Goal: Obtain resource: Obtain resource

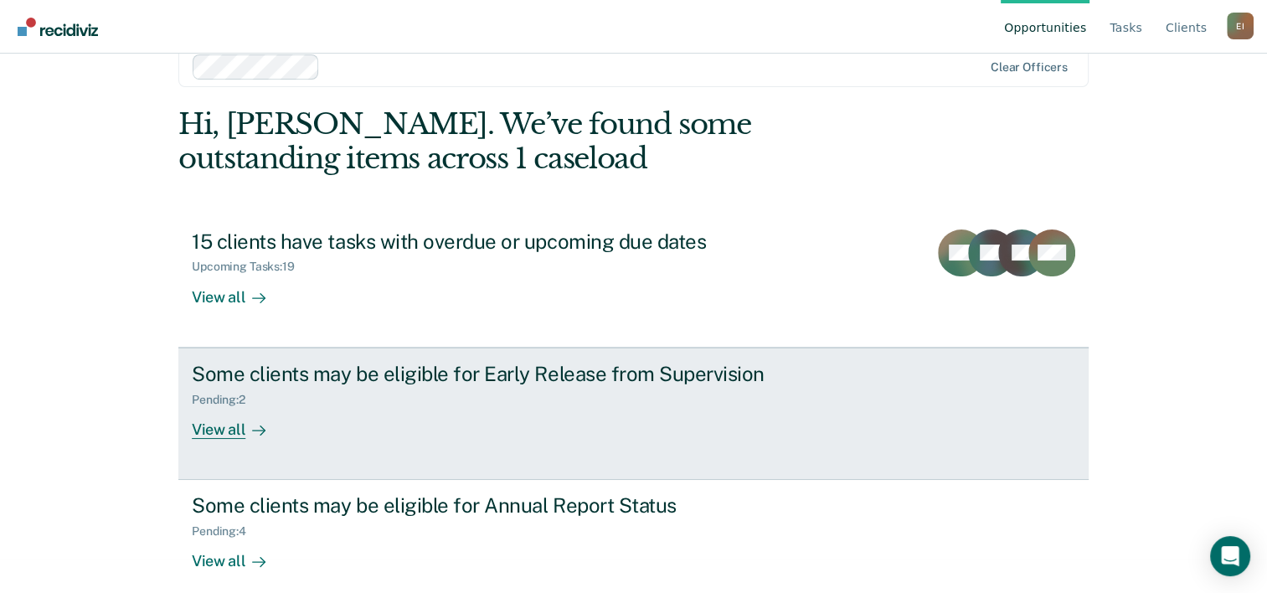
scroll to position [51, 0]
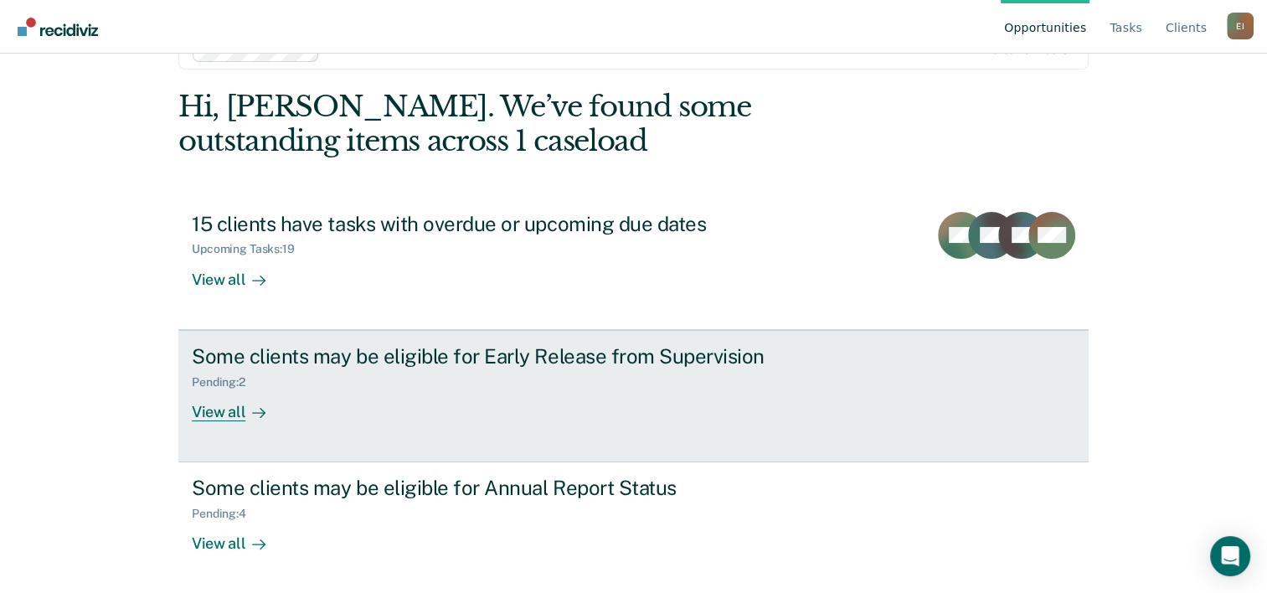
click at [211, 408] on div "View all" at bounding box center [239, 404] width 94 height 33
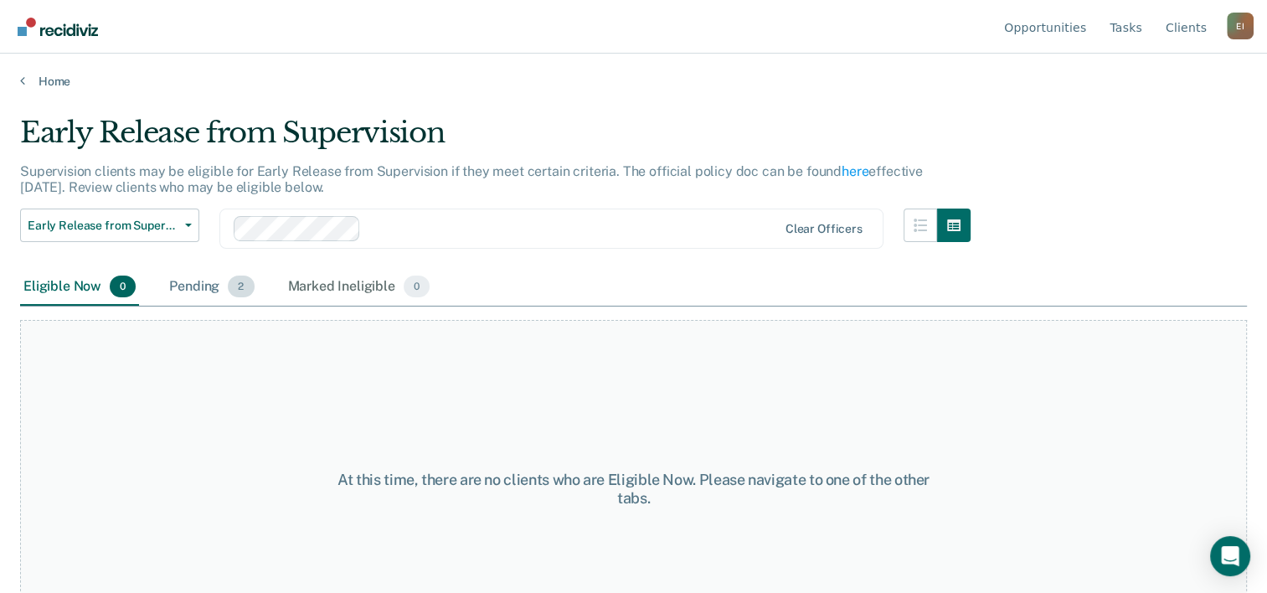
click at [211, 283] on div "Pending 2" at bounding box center [211, 287] width 91 height 37
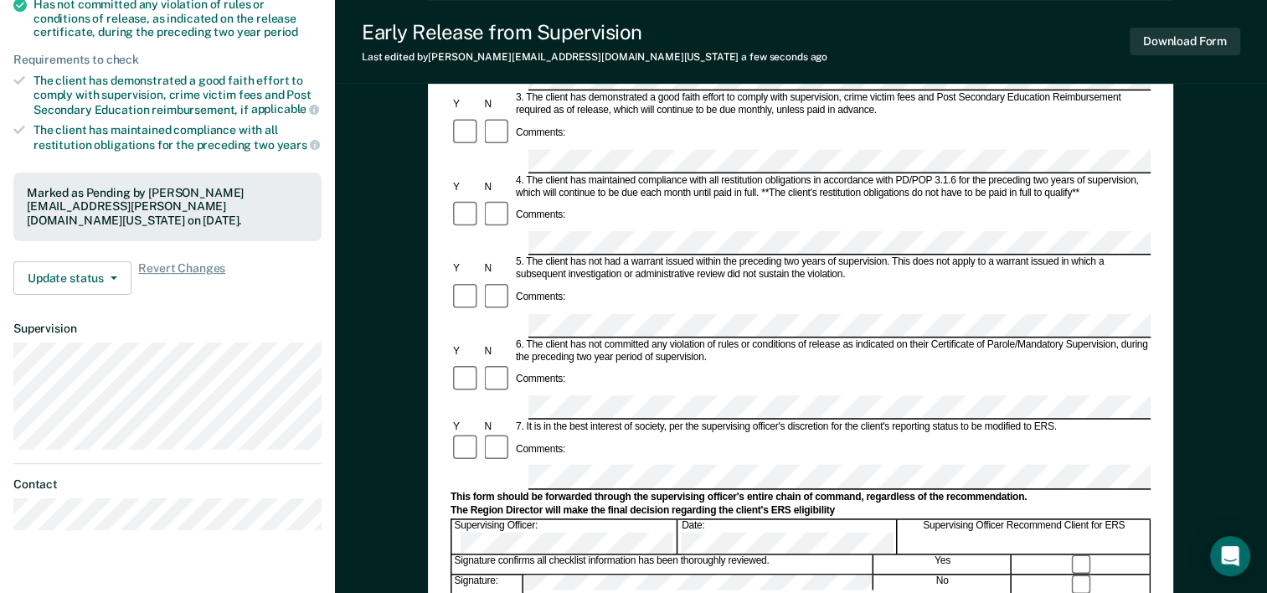
scroll to position [335, 0]
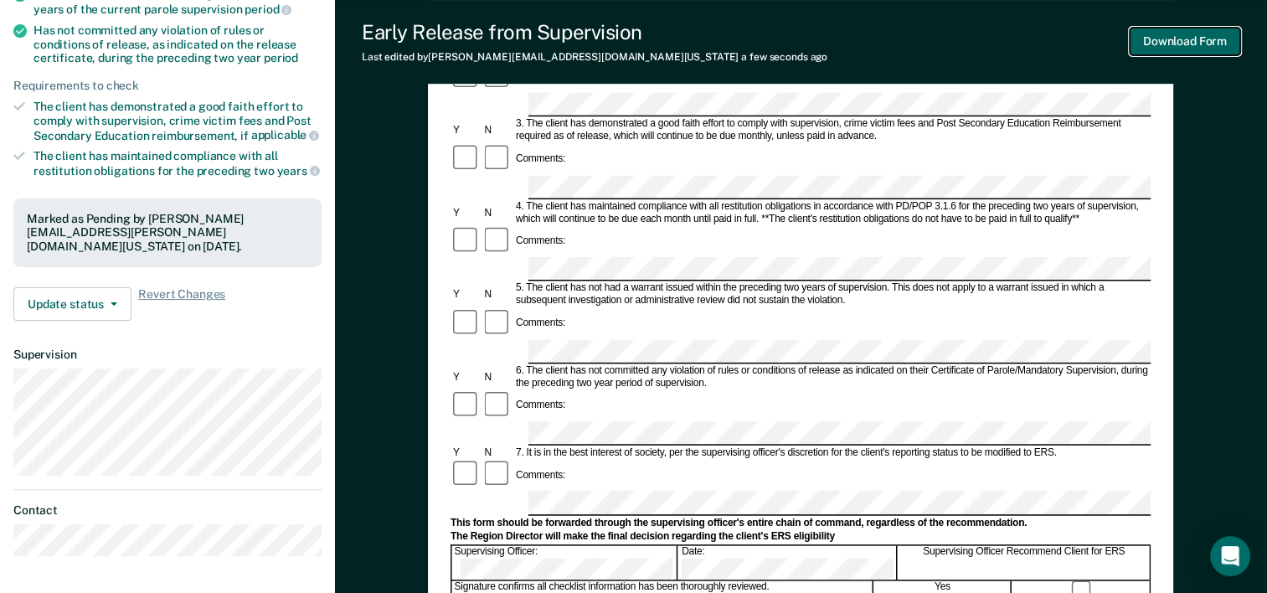
click at [1169, 40] on button "Download Form" at bounding box center [1184, 42] width 111 height 28
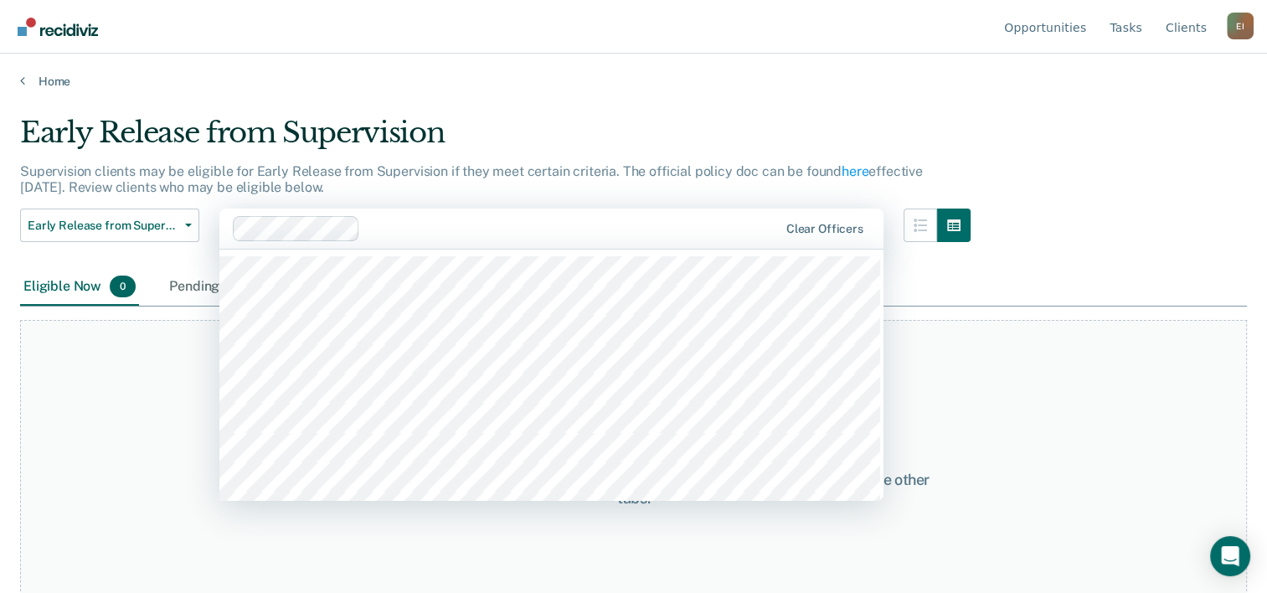
click at [1102, 378] on div "At this time, there are no clients who are Eligible Now. Please navigate to one…" at bounding box center [633, 489] width 1227 height 338
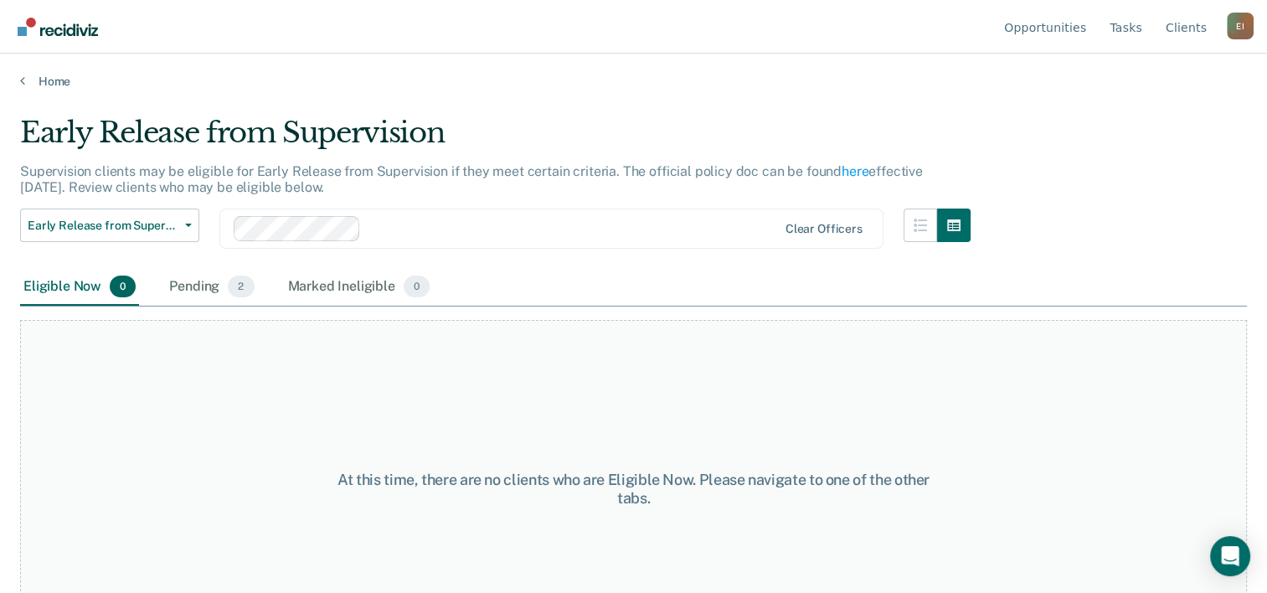
click at [86, 285] on div "Eligible Now 0" at bounding box center [79, 287] width 119 height 37
click at [193, 280] on div "Pending 2" at bounding box center [211, 287] width 91 height 37
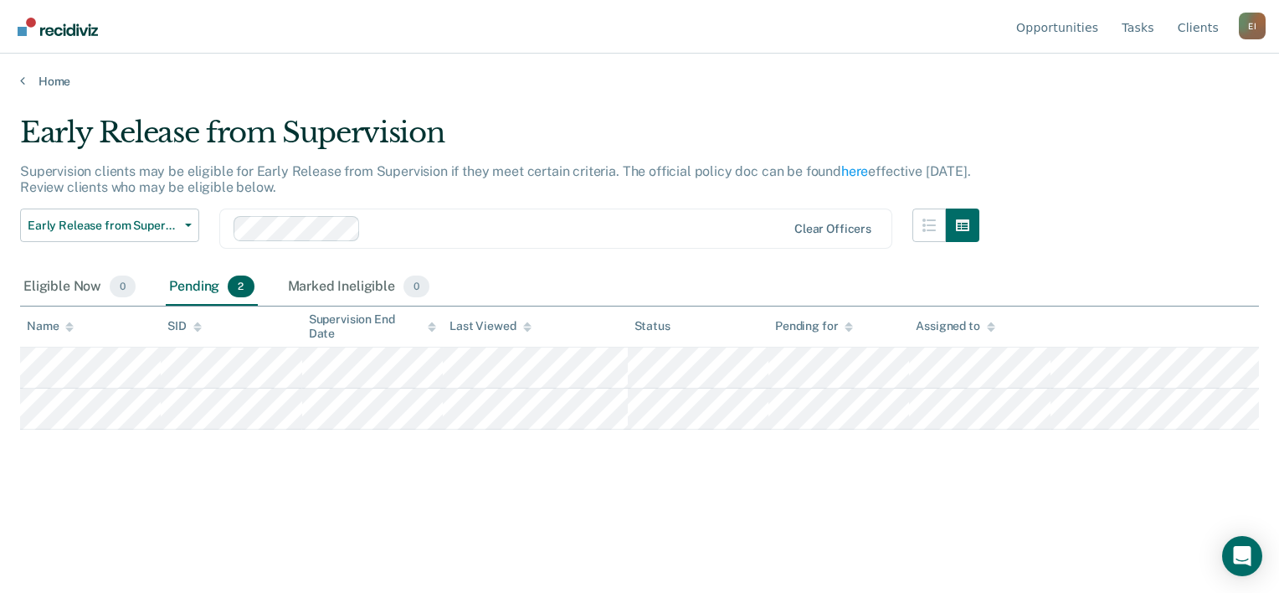
click at [783, 103] on main "Early Release from Supervision Supervision clients may be eligible for Early Re…" at bounding box center [639, 338] width 1279 height 499
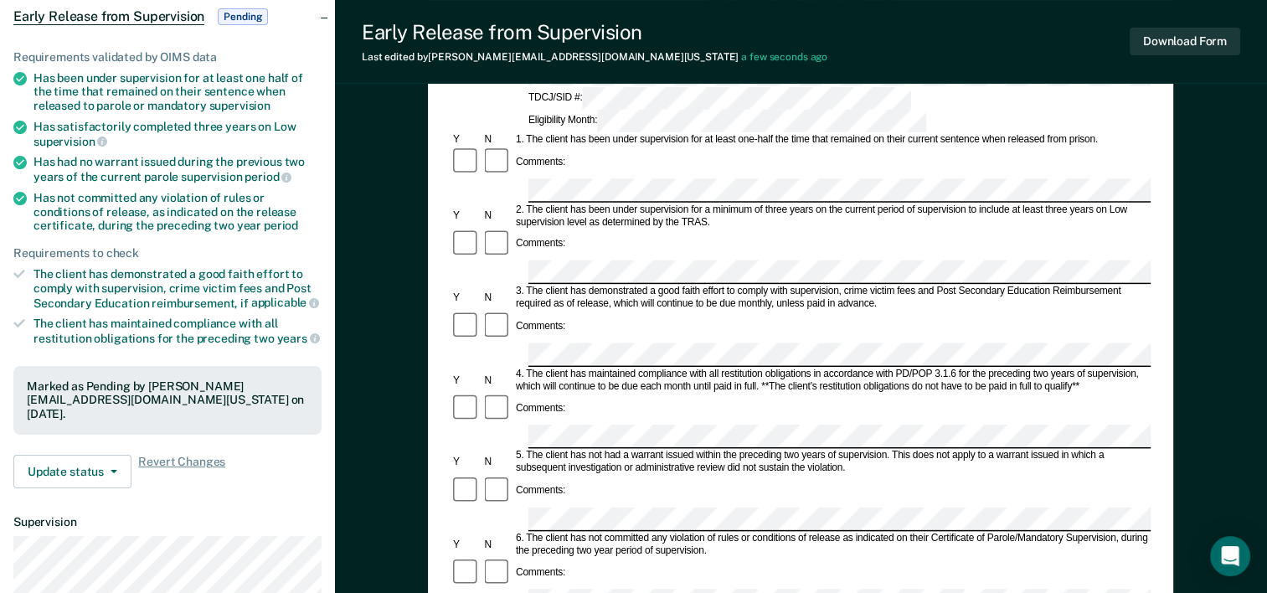
scroll to position [335, 0]
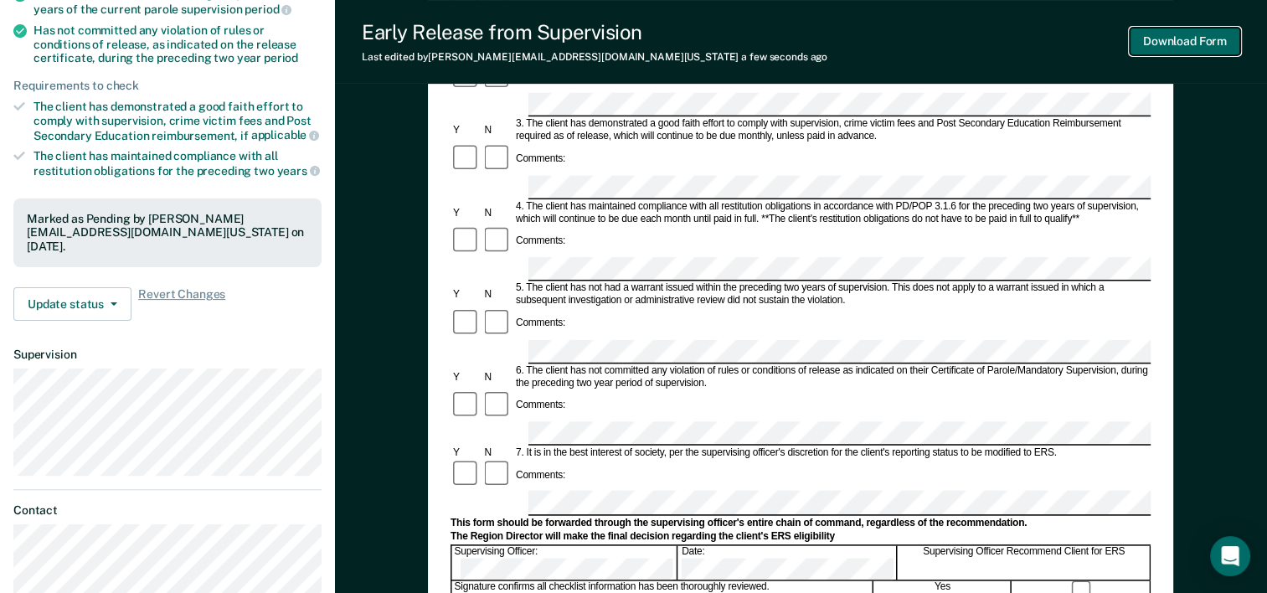
click at [1152, 39] on button "Download Form" at bounding box center [1184, 42] width 111 height 28
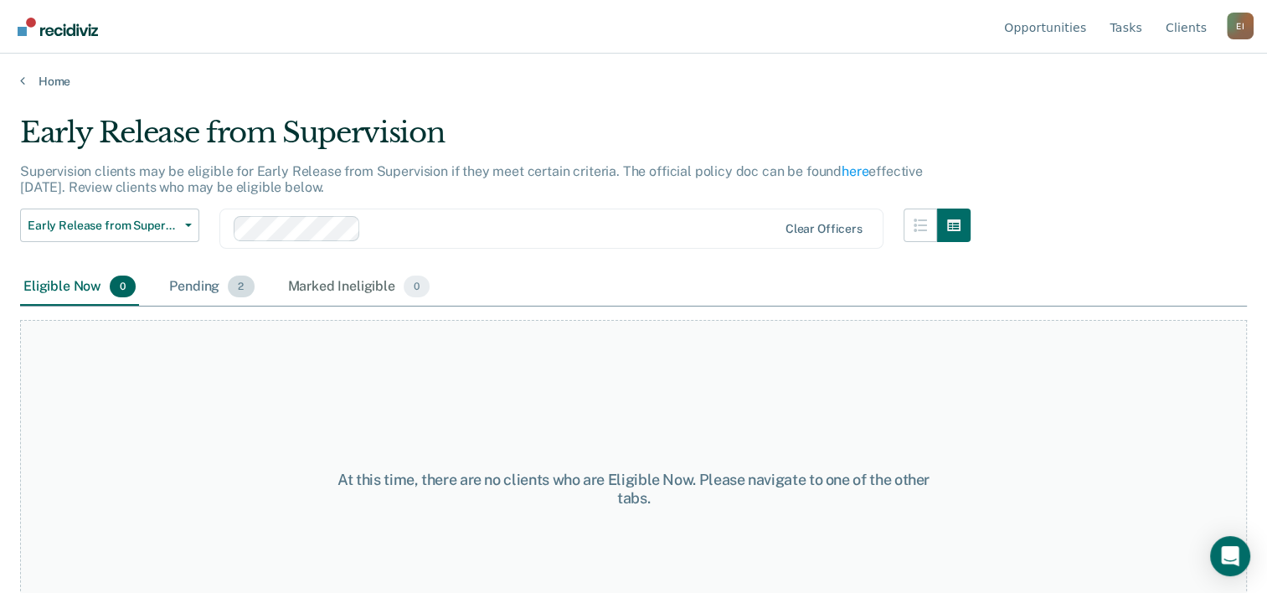
click at [213, 285] on div "Pending 2" at bounding box center [211, 287] width 91 height 37
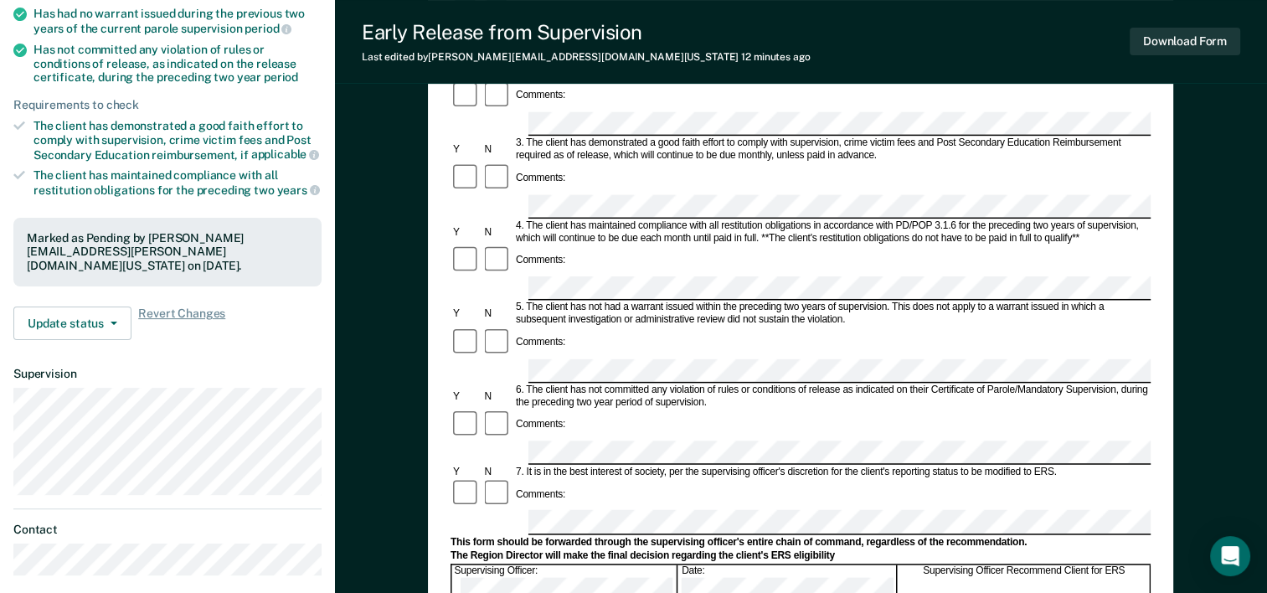
scroll to position [419, 0]
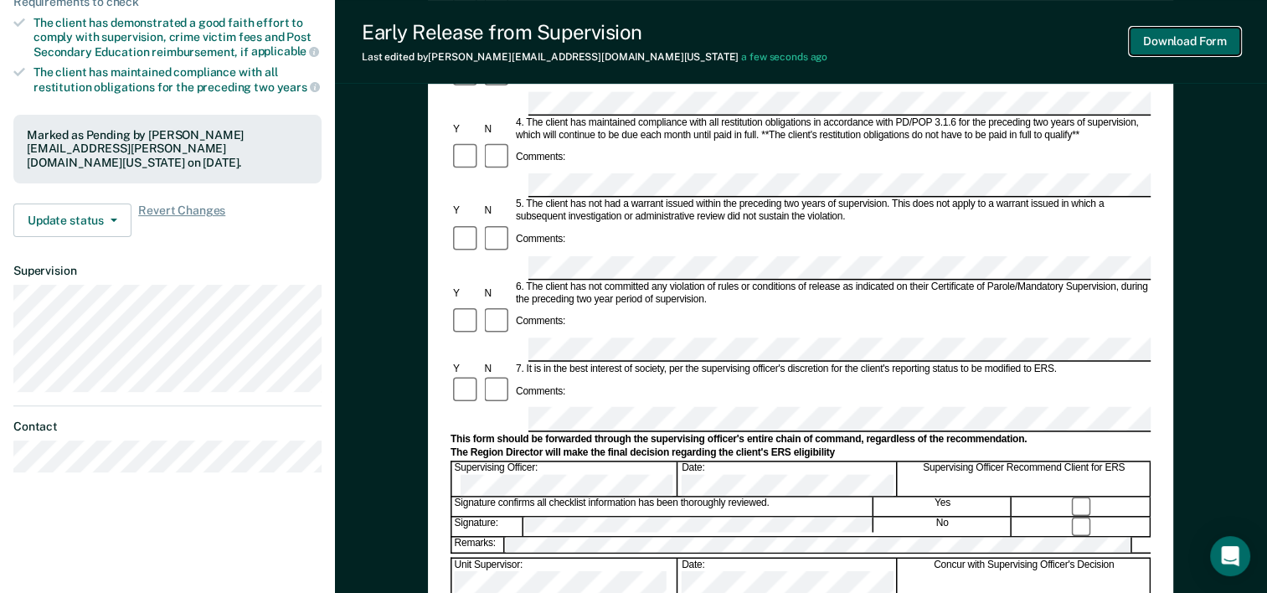
click at [1159, 37] on button "Download Form" at bounding box center [1184, 42] width 111 height 28
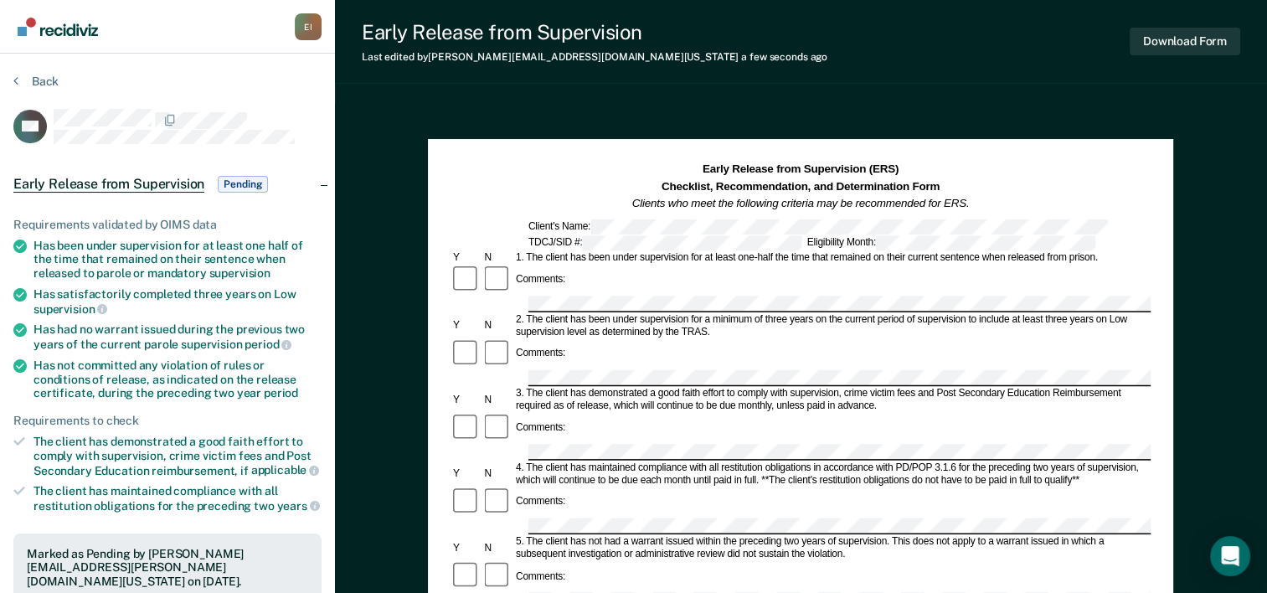
scroll to position [0, 0]
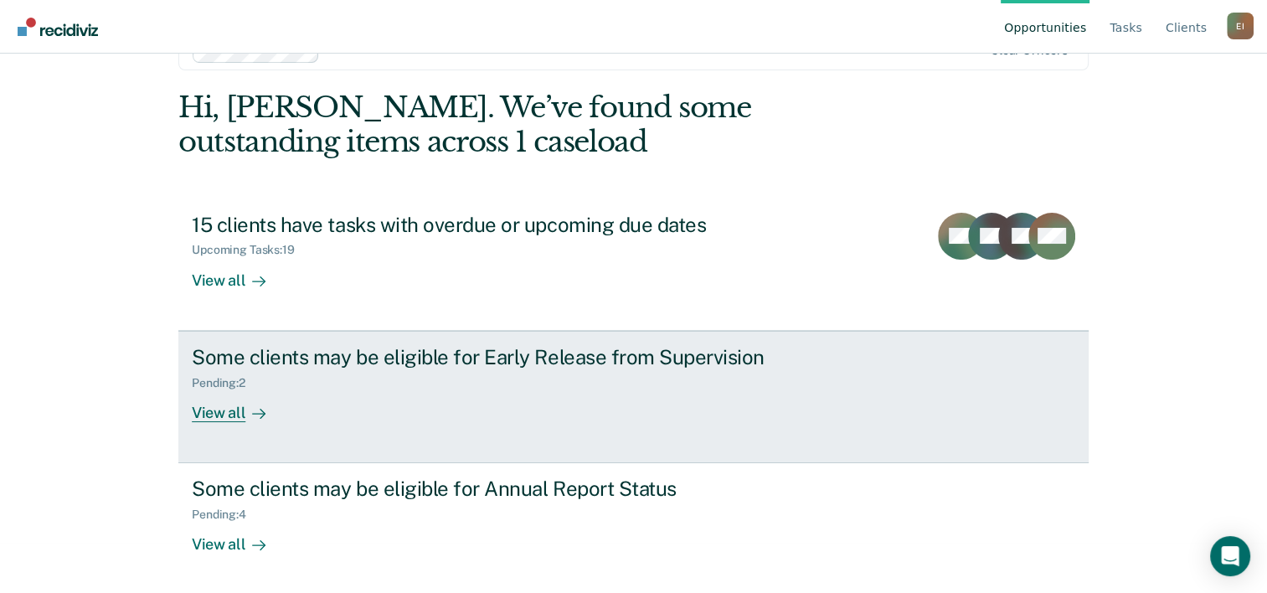
scroll to position [51, 0]
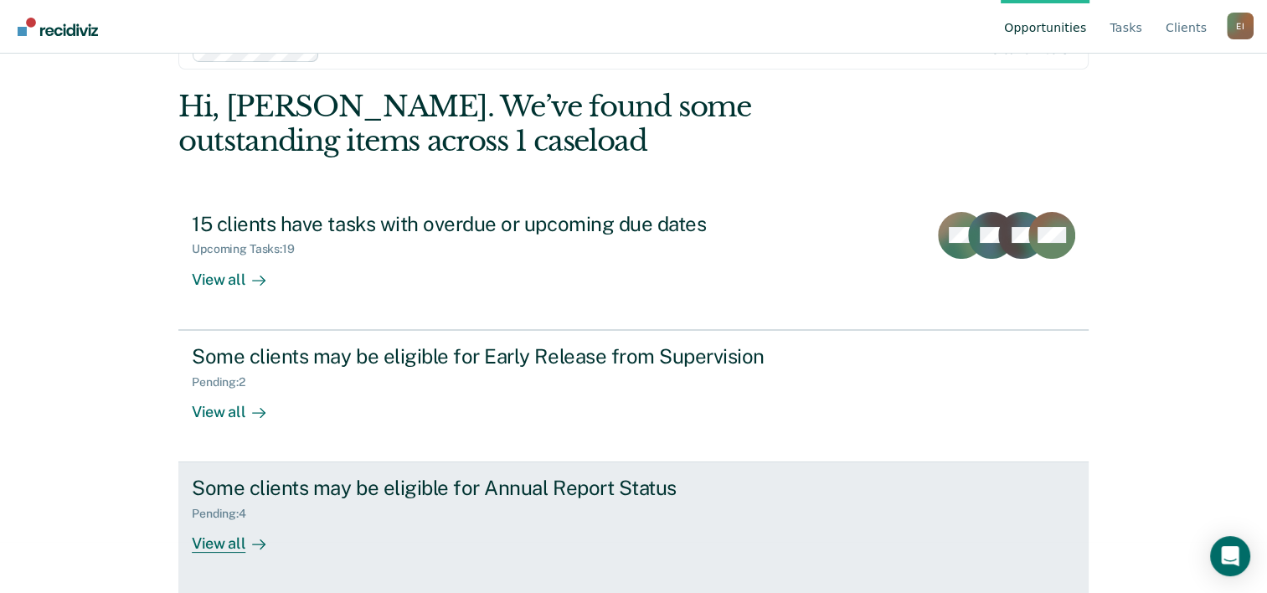
click at [348, 486] on div "Some clients may be eligible for Annual Report Status" at bounding box center [486, 488] width 588 height 24
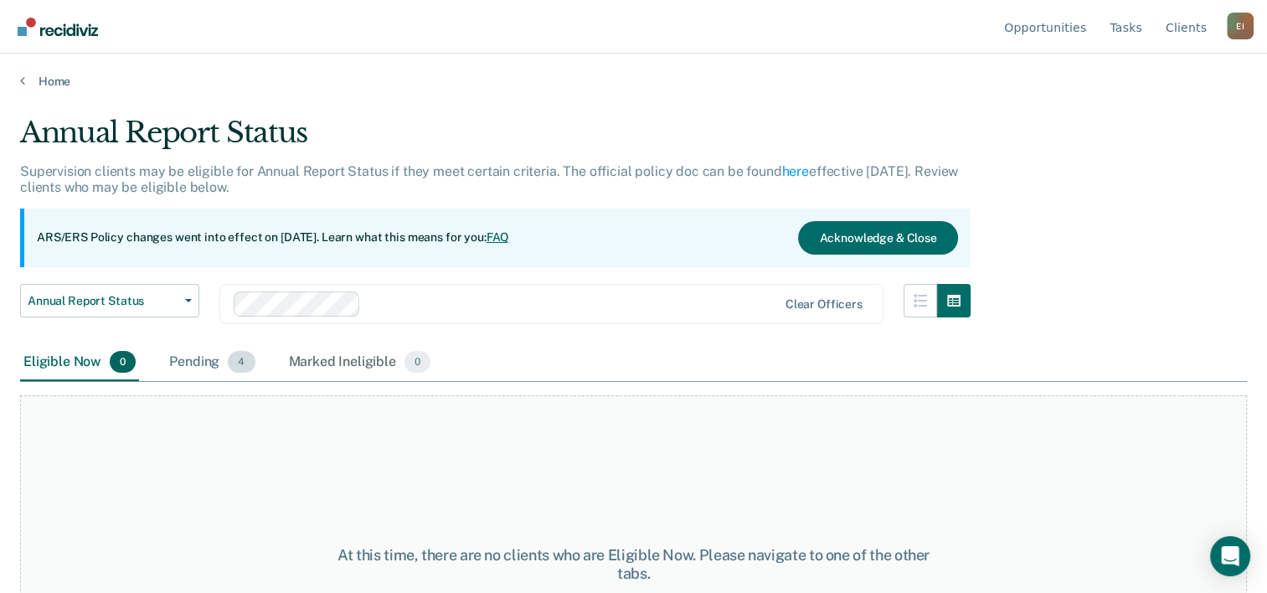
click at [235, 358] on span "4" at bounding box center [241, 362] width 27 height 22
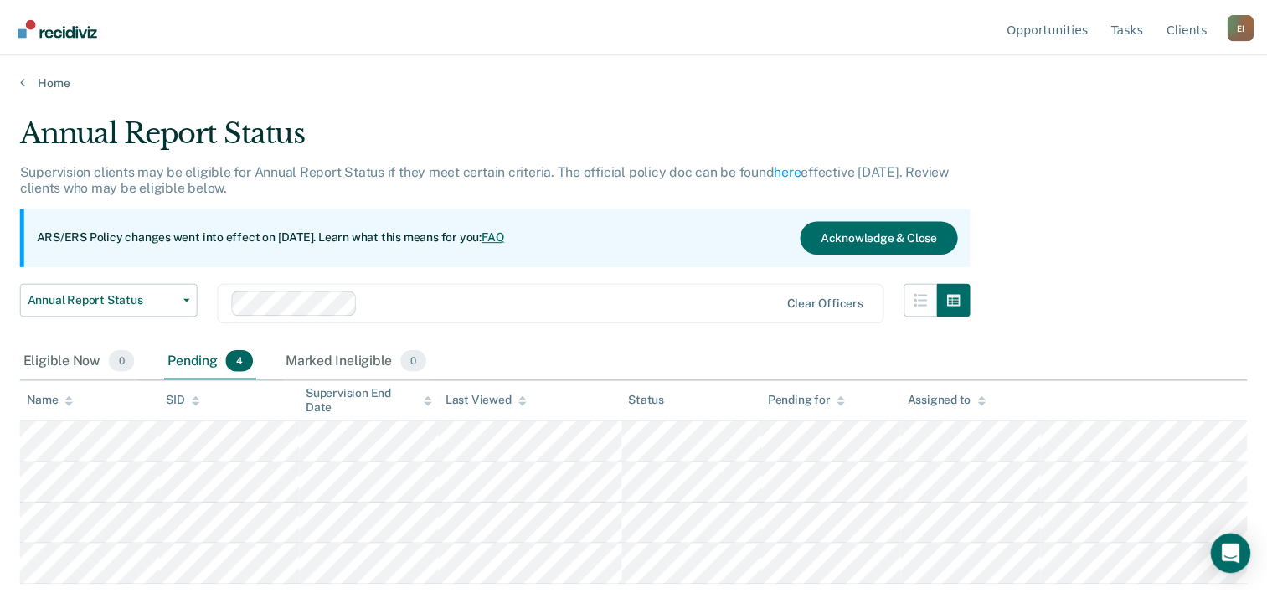
scroll to position [51, 0]
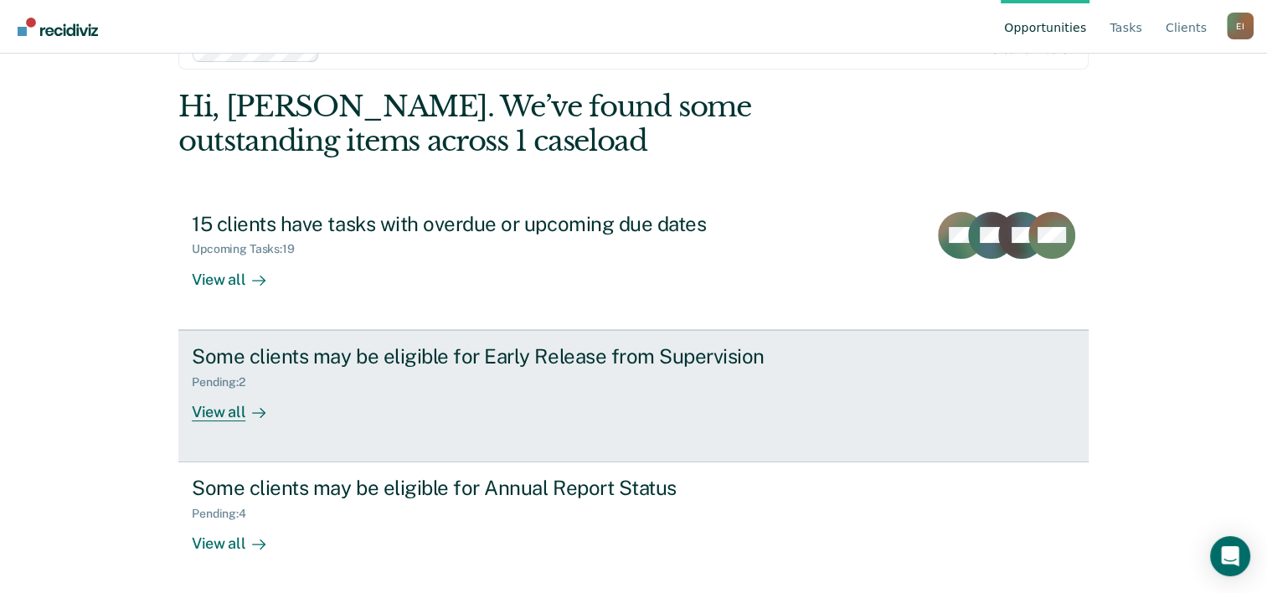
click at [215, 380] on div "Pending : 2" at bounding box center [225, 382] width 67 height 14
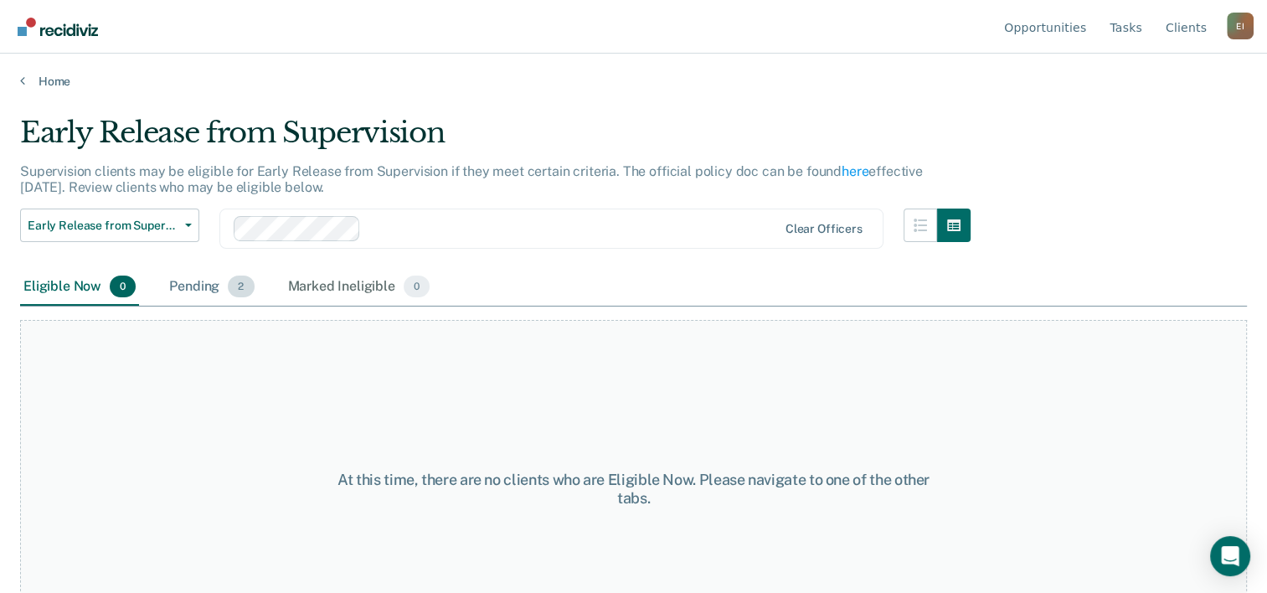
click at [198, 280] on div "Pending 2" at bounding box center [211, 287] width 91 height 37
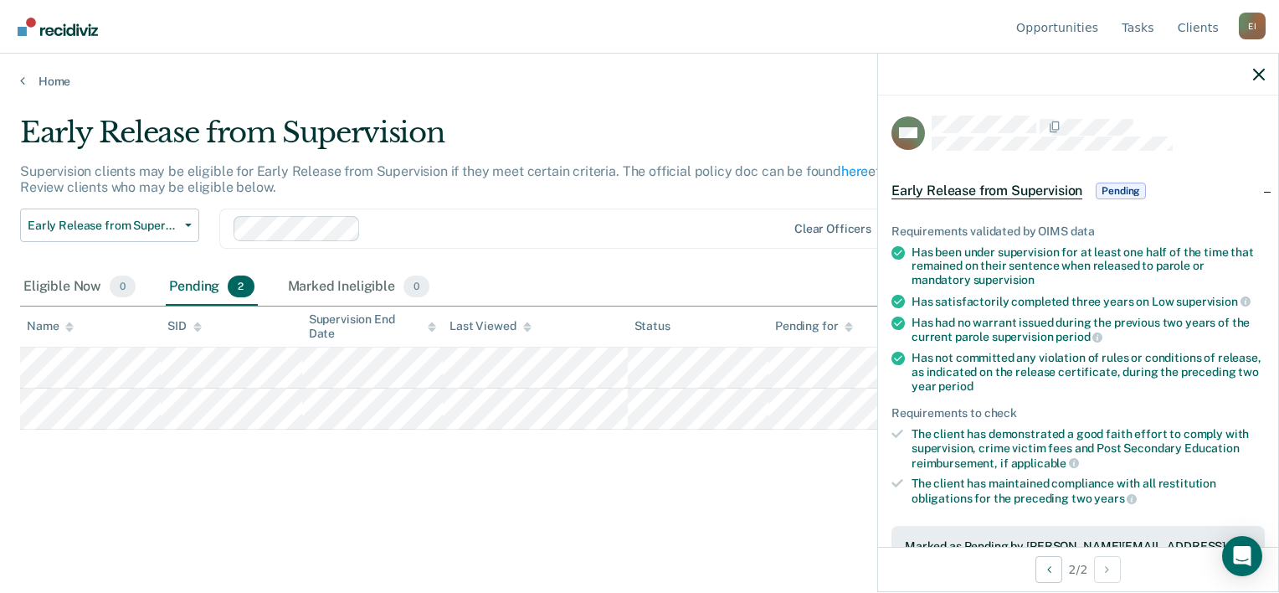
click at [691, 457] on div "Early Release from Supervision Supervision clients may be eligible for Early Re…" at bounding box center [639, 292] width 1239 height 352
click at [1259, 70] on icon "button" at bounding box center [1259, 75] width 12 height 12
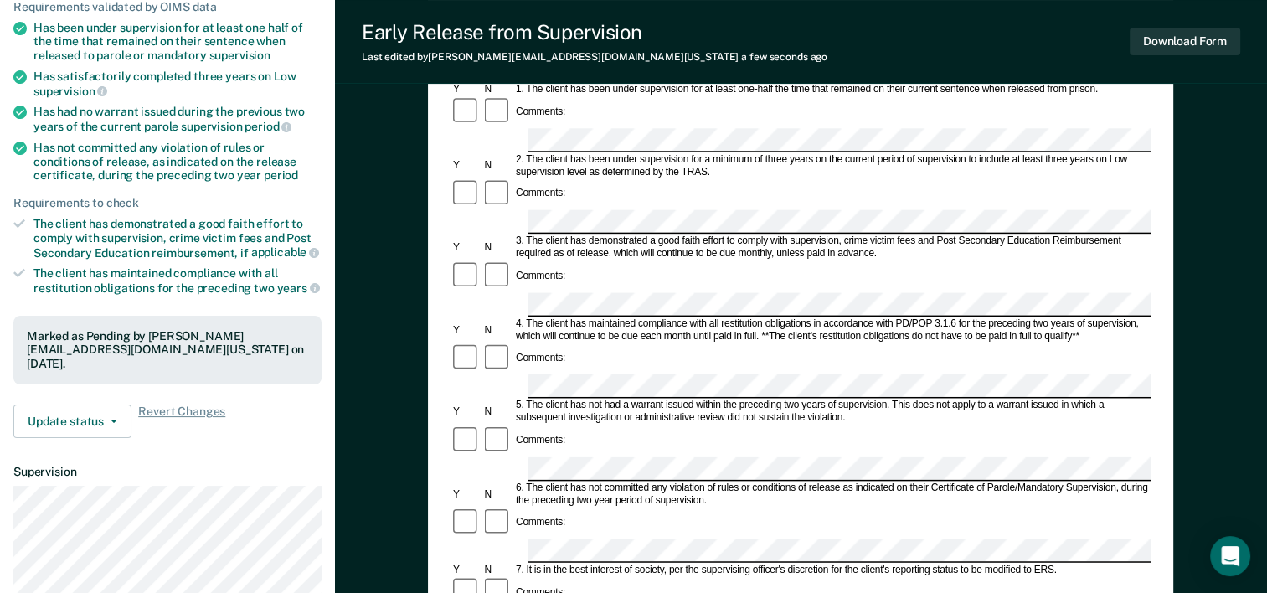
scroll to position [251, 0]
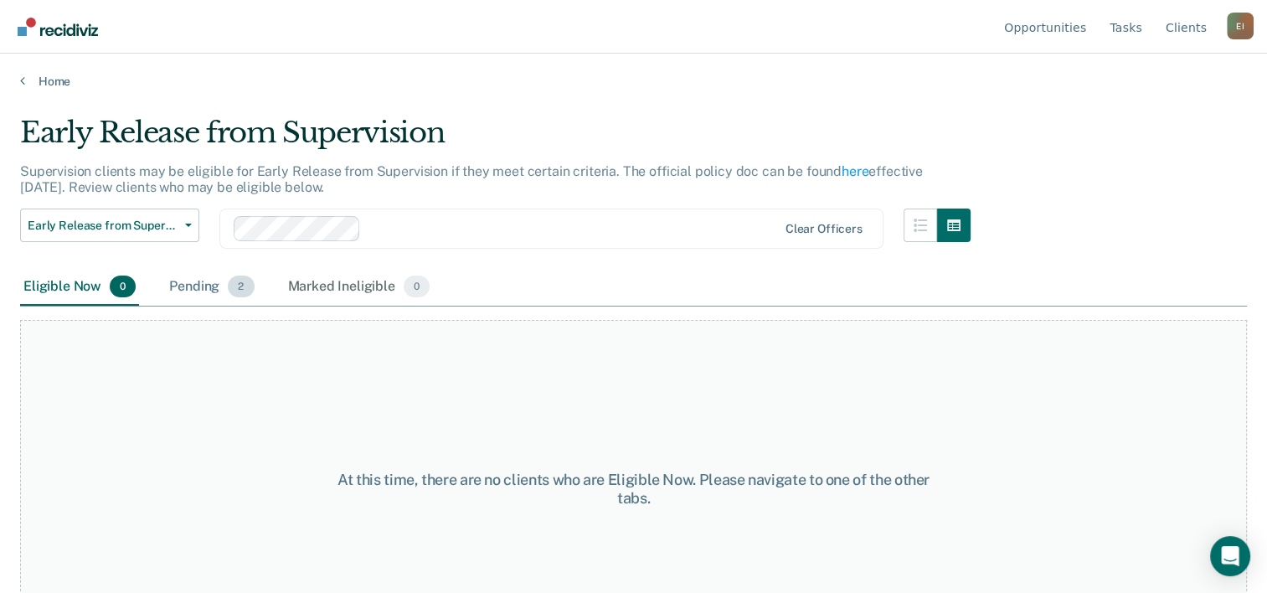
click at [211, 288] on div "Pending 2" at bounding box center [211, 287] width 91 height 37
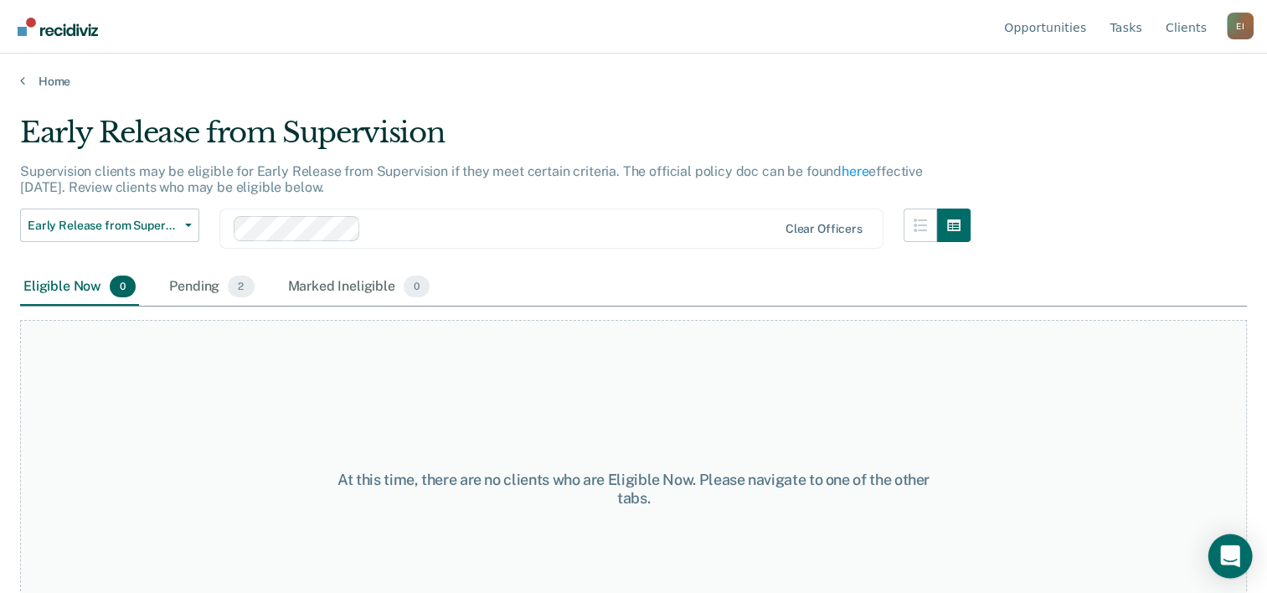
drag, startPoint x: 1223, startPoint y: 546, endPoint x: 1231, endPoint y: 553, distance: 10.1
click at [1223, 546] on icon "Open Intercom Messenger" at bounding box center [1230, 556] width 22 height 22
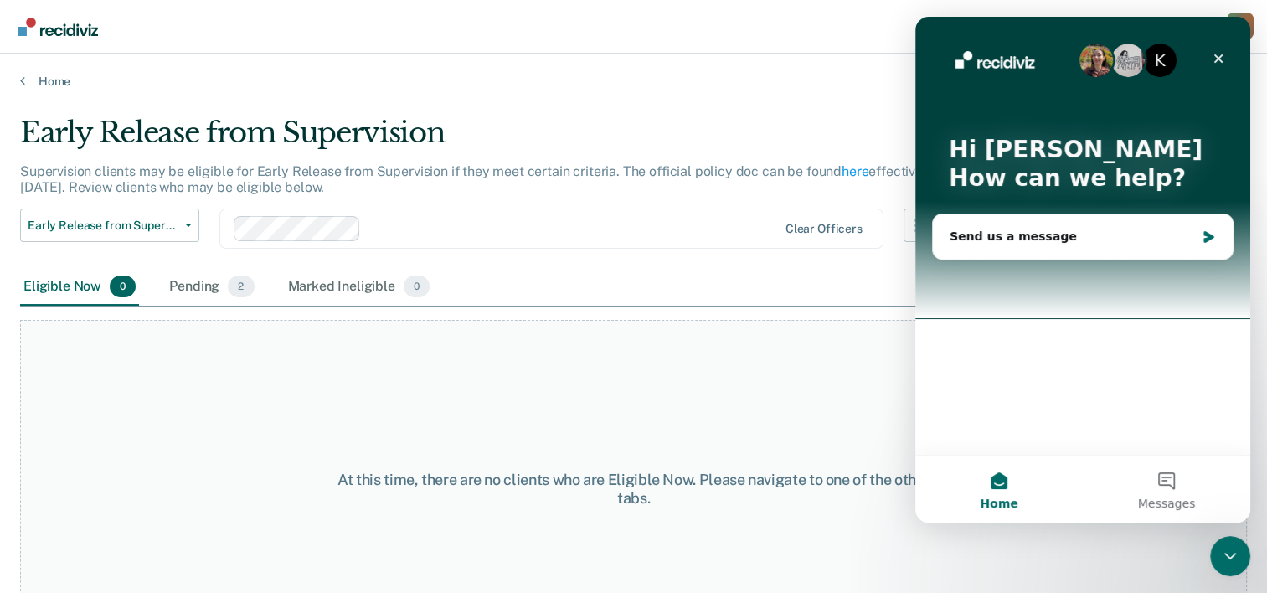
click at [709, 395] on div "At this time, there are no clients who are Eligible Now. Please navigate to one…" at bounding box center [633, 489] width 1227 height 338
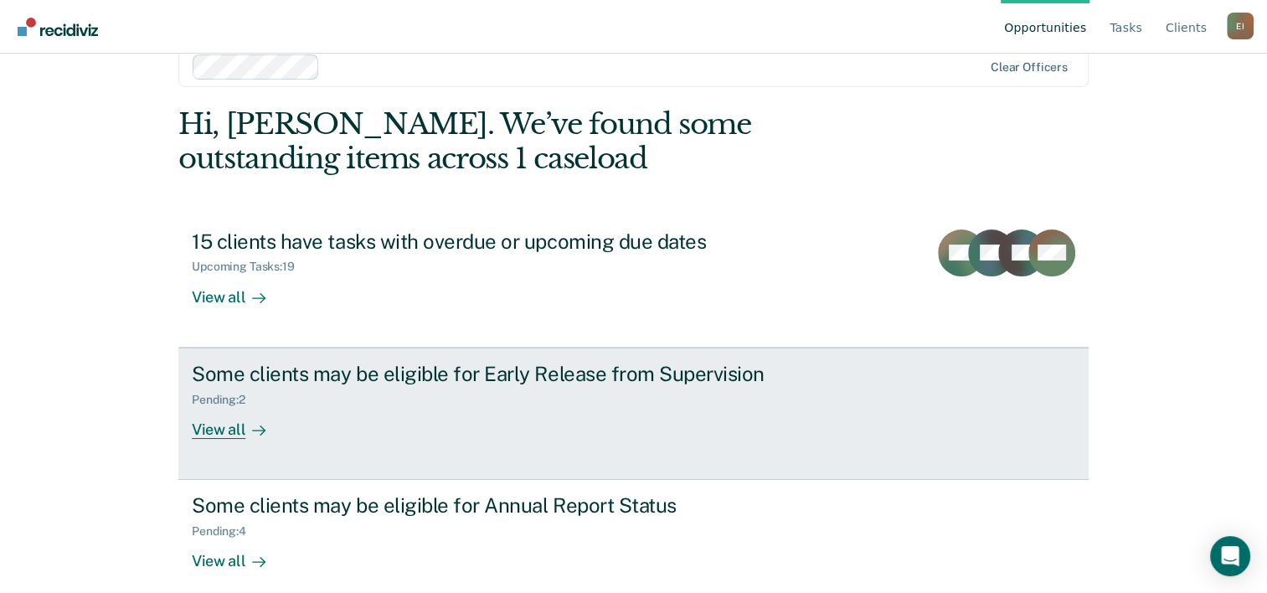
scroll to position [51, 0]
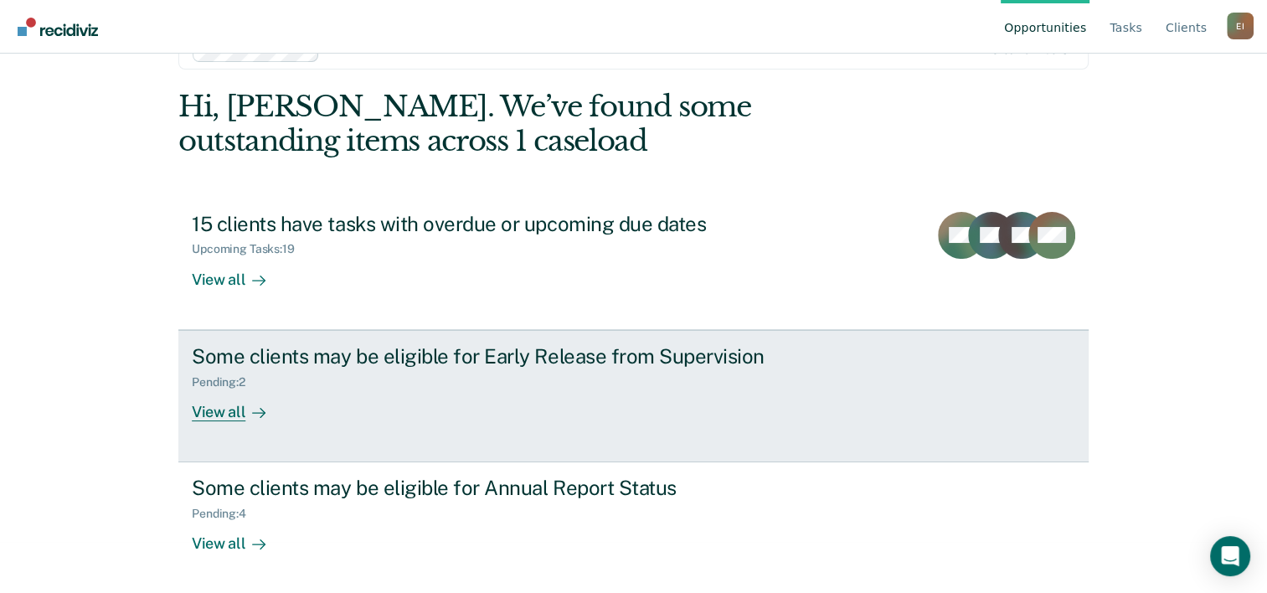
click at [416, 357] on div "Some clients may be eligible for Early Release from Supervision" at bounding box center [486, 356] width 588 height 24
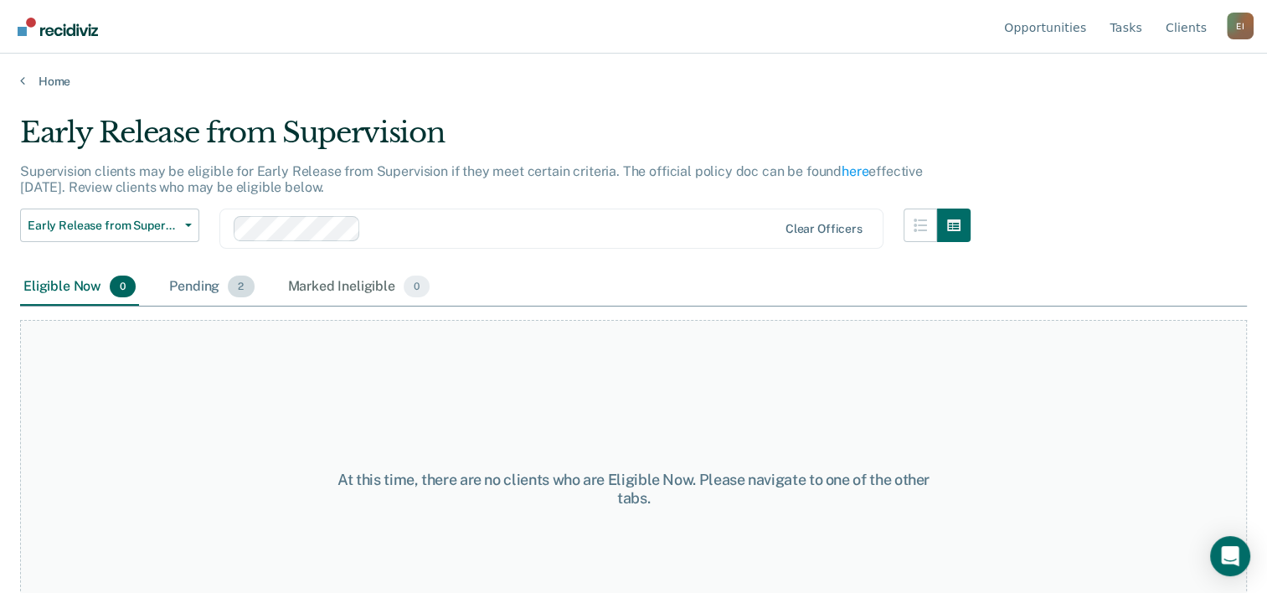
click at [213, 284] on div "Pending 2" at bounding box center [211, 287] width 91 height 37
click at [334, 285] on div "Marked Ineligible 0" at bounding box center [359, 287] width 149 height 37
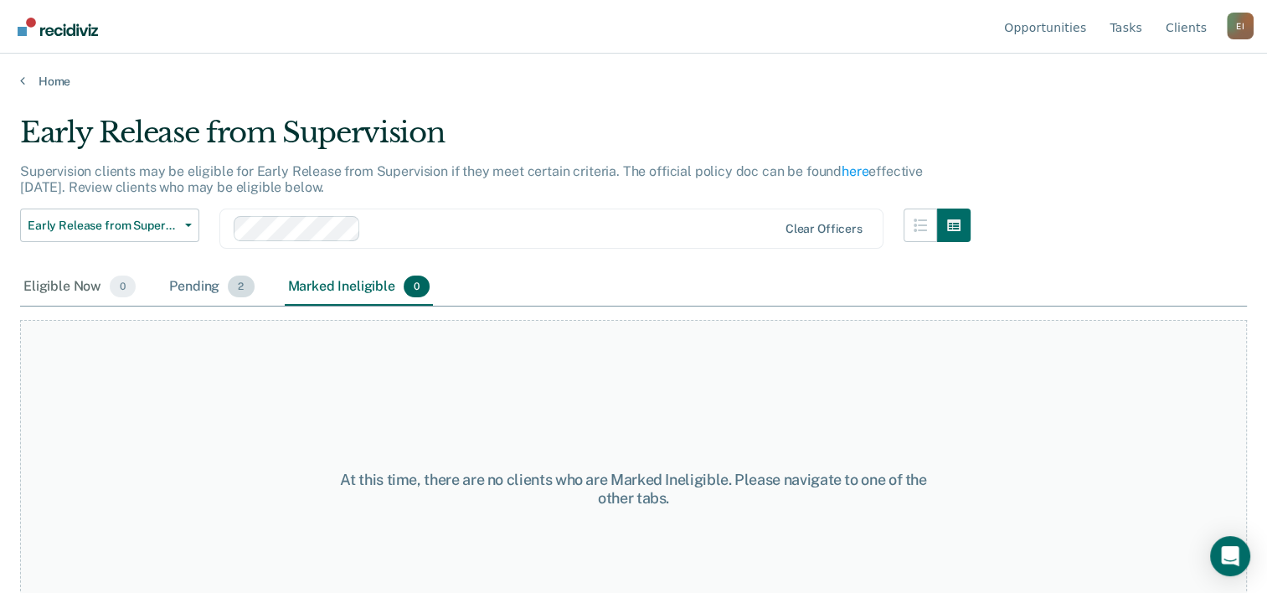
click at [194, 286] on div "Pending 2" at bounding box center [211, 287] width 91 height 37
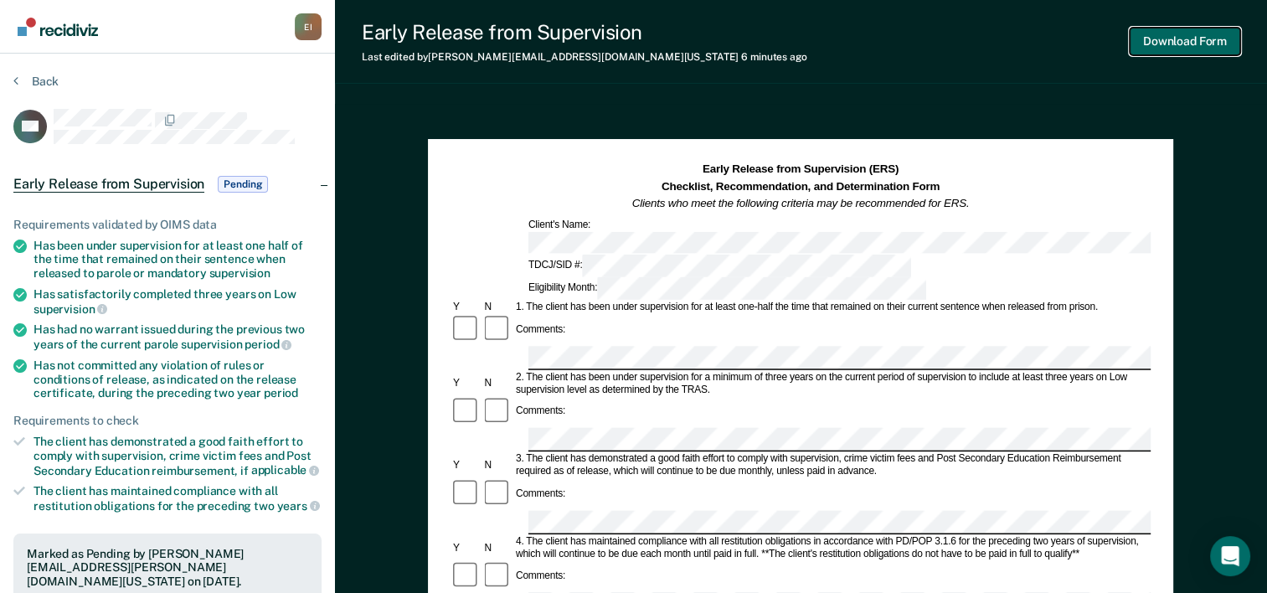
click at [1177, 41] on button "Download Form" at bounding box center [1184, 42] width 111 height 28
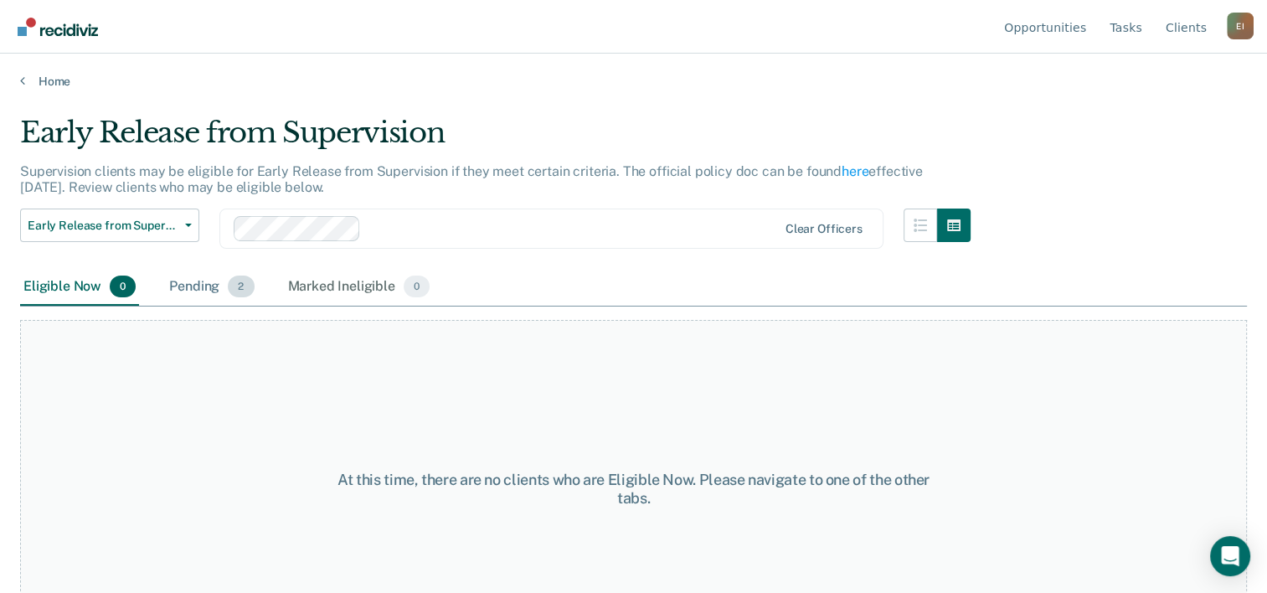
click at [212, 286] on div "Pending 2" at bounding box center [211, 287] width 91 height 37
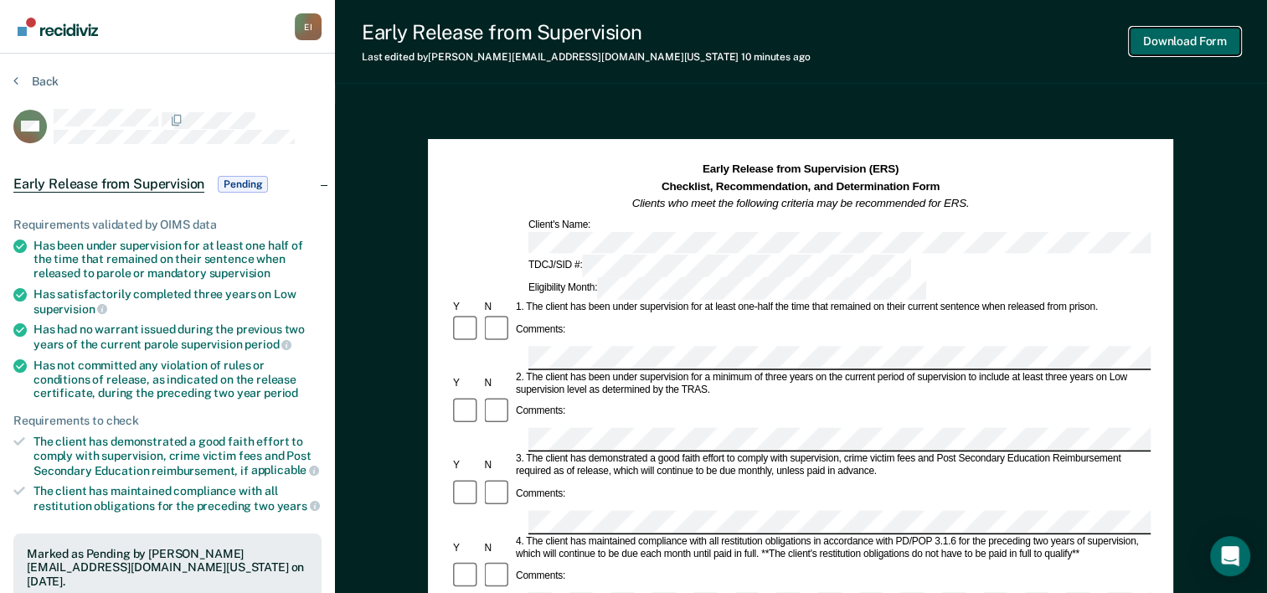
click at [1175, 33] on button "Download Form" at bounding box center [1184, 42] width 111 height 28
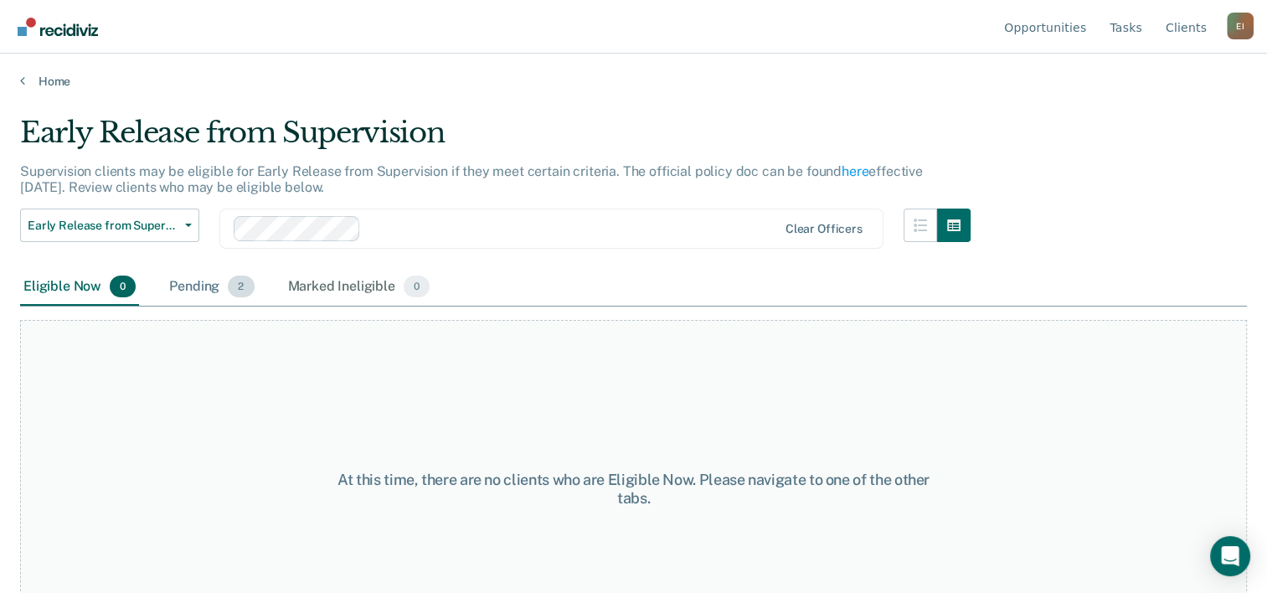
click at [209, 281] on div "Pending 2" at bounding box center [211, 287] width 91 height 37
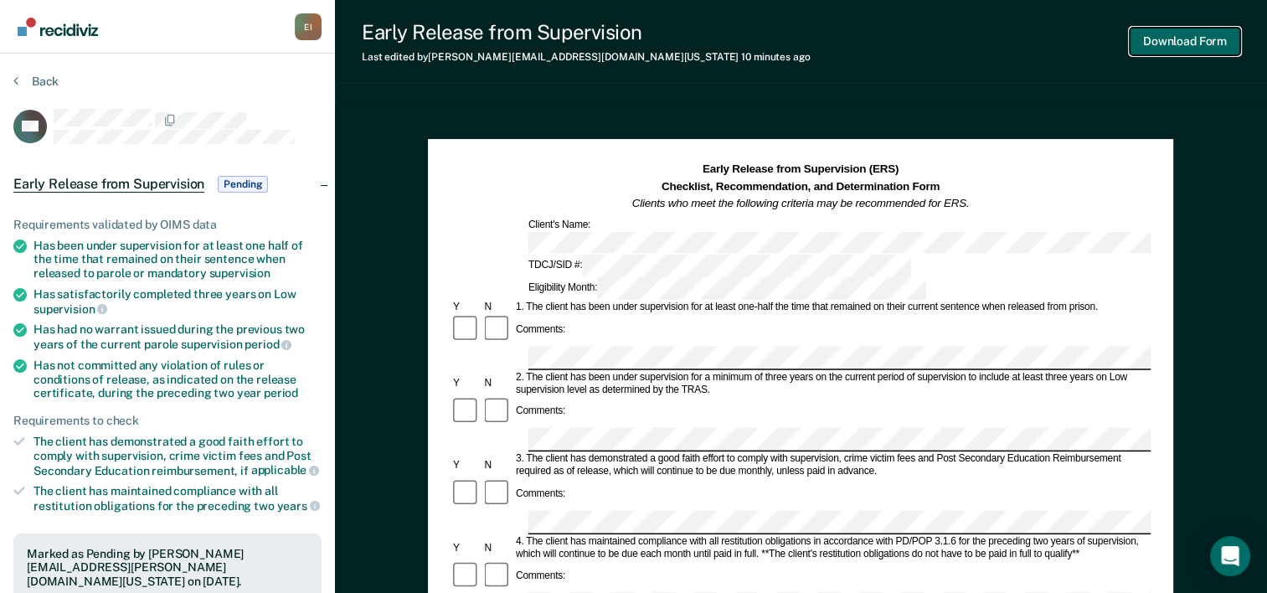
click at [1165, 39] on button "Download Form" at bounding box center [1184, 42] width 111 height 28
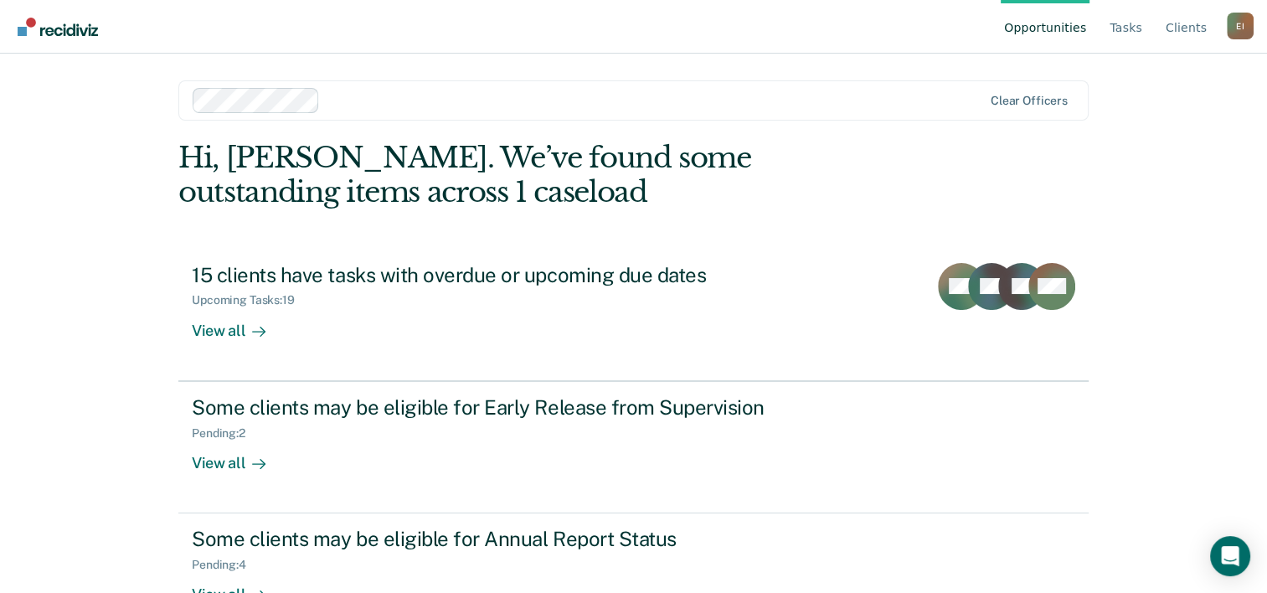
scroll to position [51, 0]
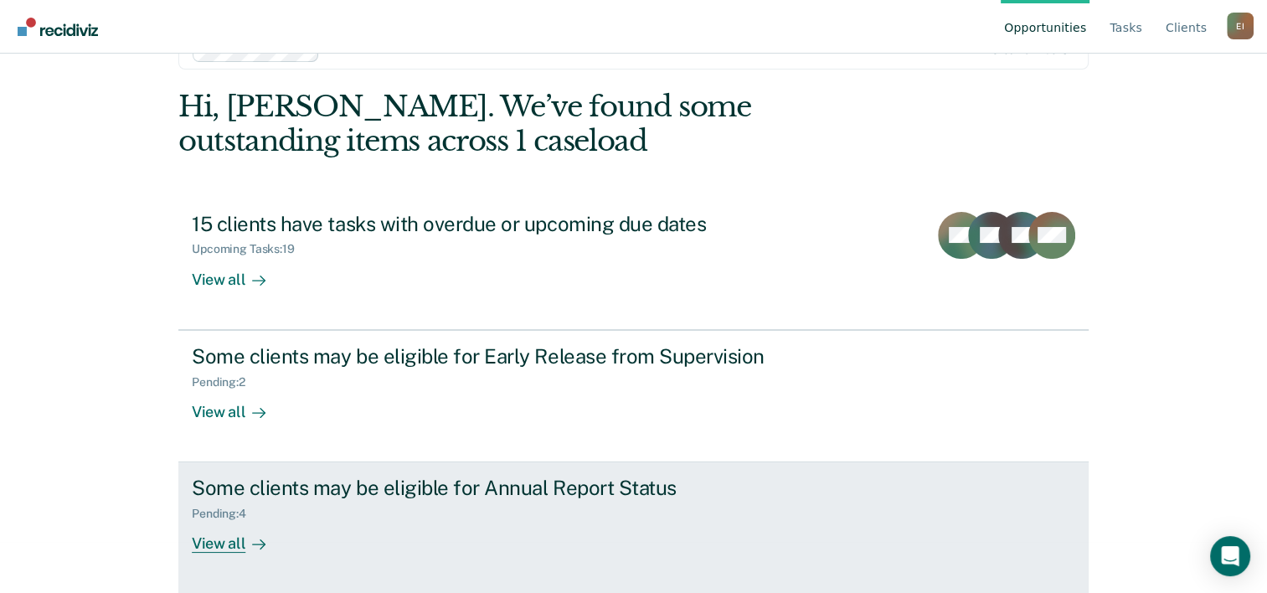
click at [462, 486] on div "Some clients may be eligible for Annual Report Status" at bounding box center [486, 488] width 588 height 24
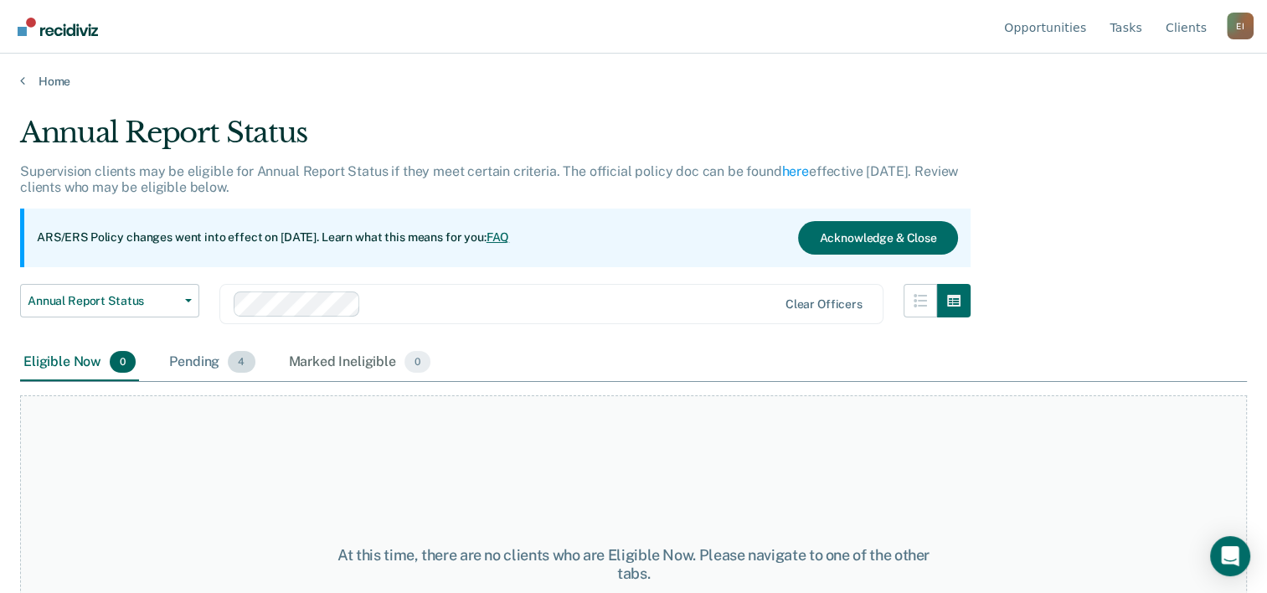
click at [201, 354] on div "Pending 4" at bounding box center [212, 362] width 92 height 37
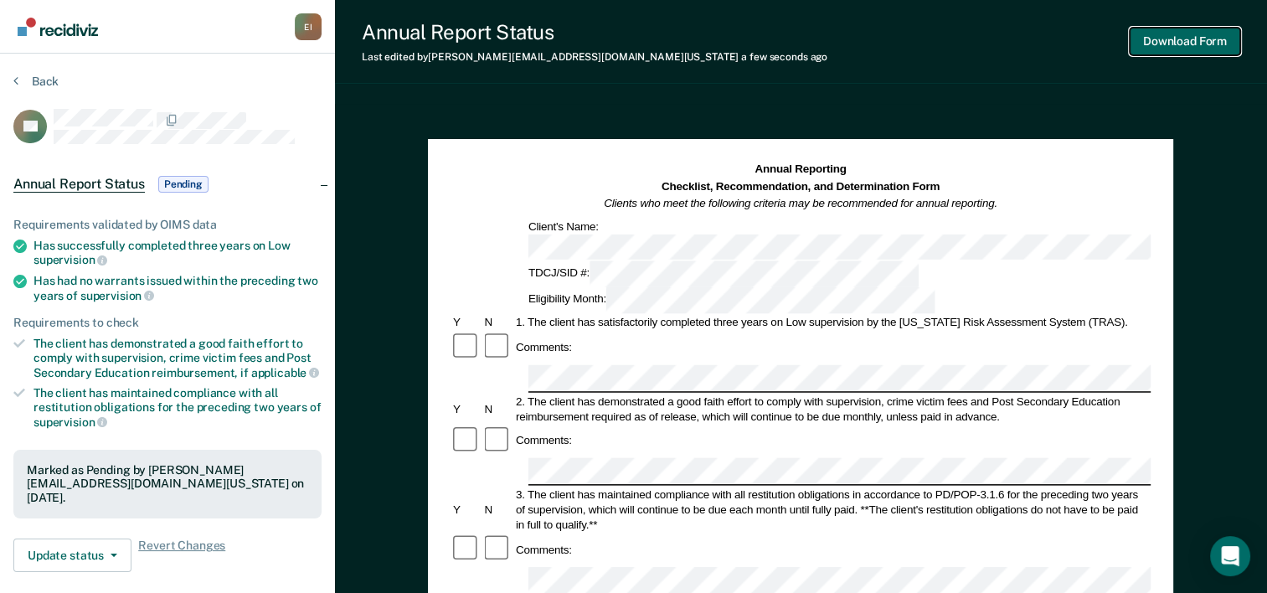
click at [1160, 38] on button "Download Form" at bounding box center [1184, 42] width 111 height 28
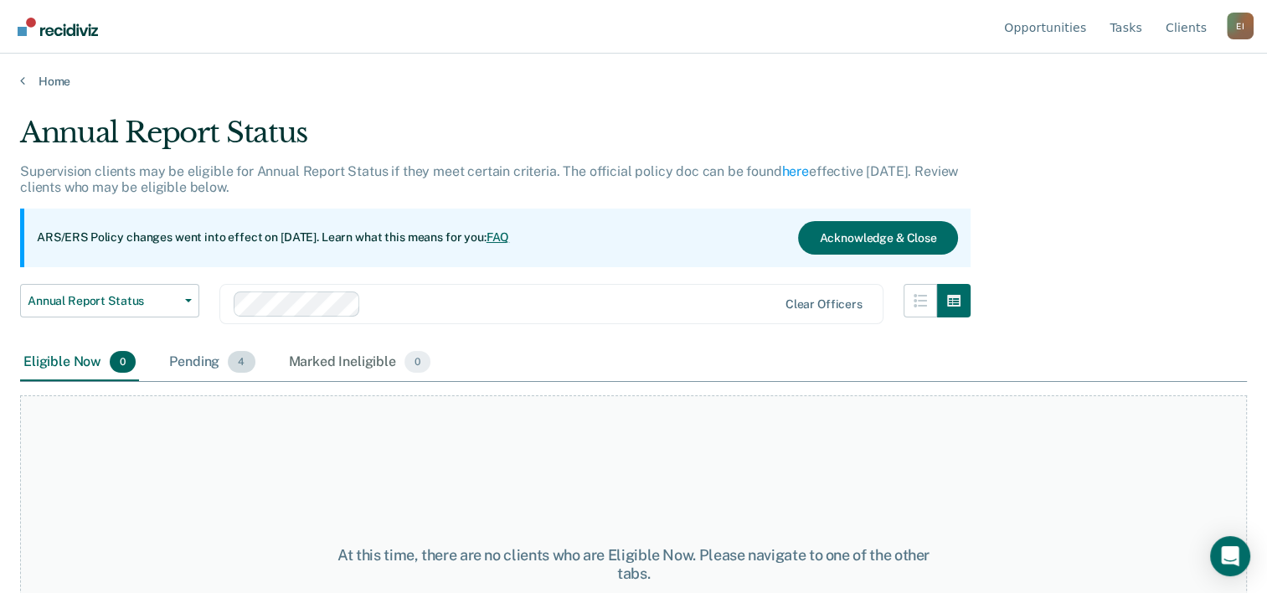
click at [194, 361] on div "Pending 4" at bounding box center [212, 362] width 92 height 37
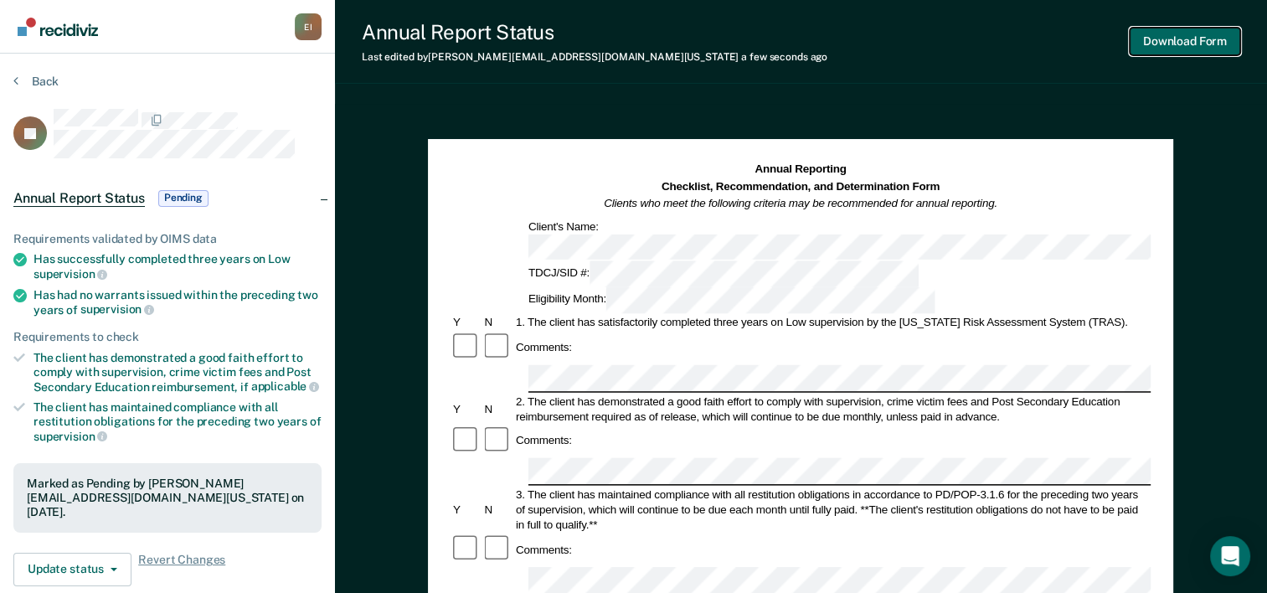
click at [1160, 33] on button "Download Form" at bounding box center [1184, 42] width 111 height 28
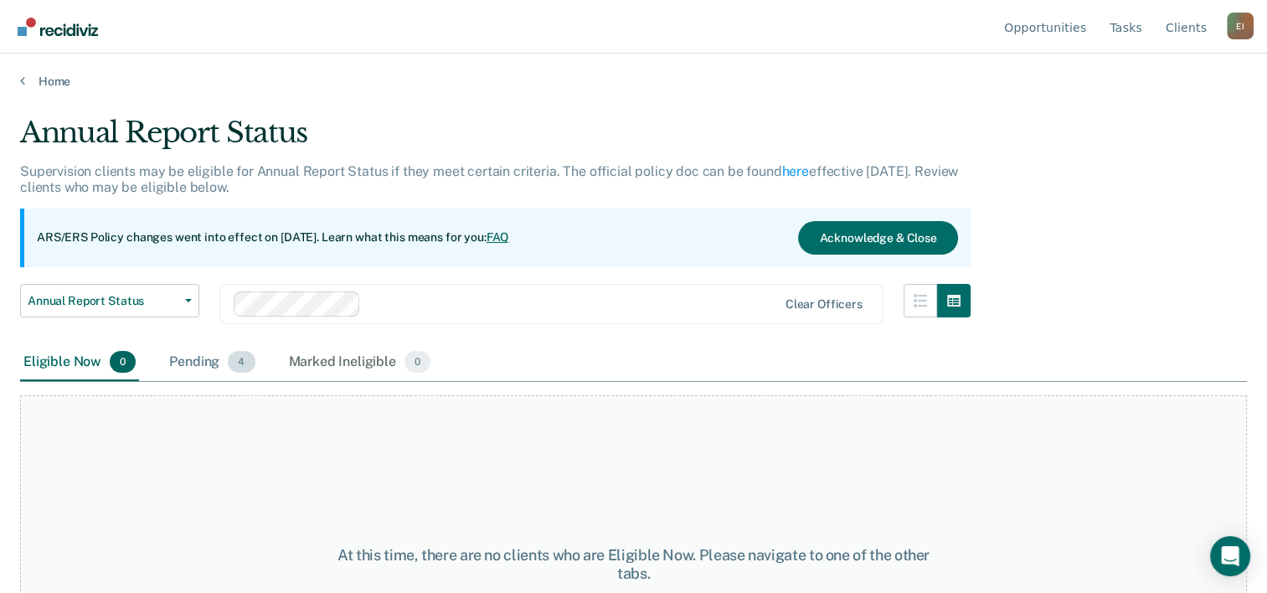
click at [200, 354] on div "Pending 4" at bounding box center [212, 362] width 92 height 37
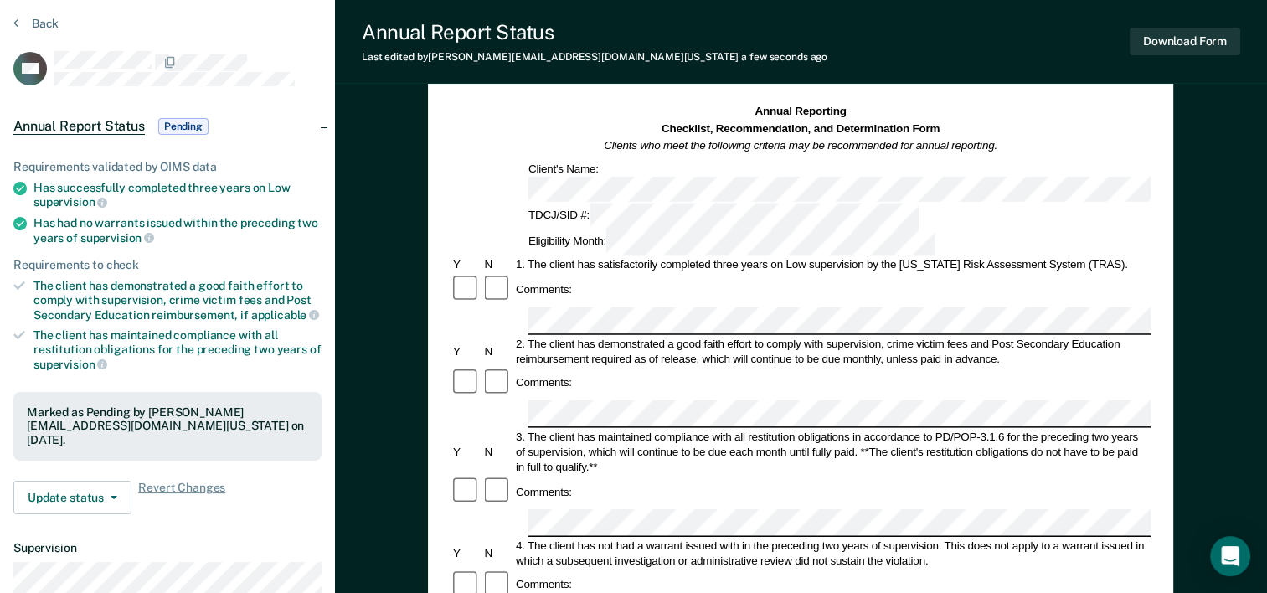
scroll to position [167, 0]
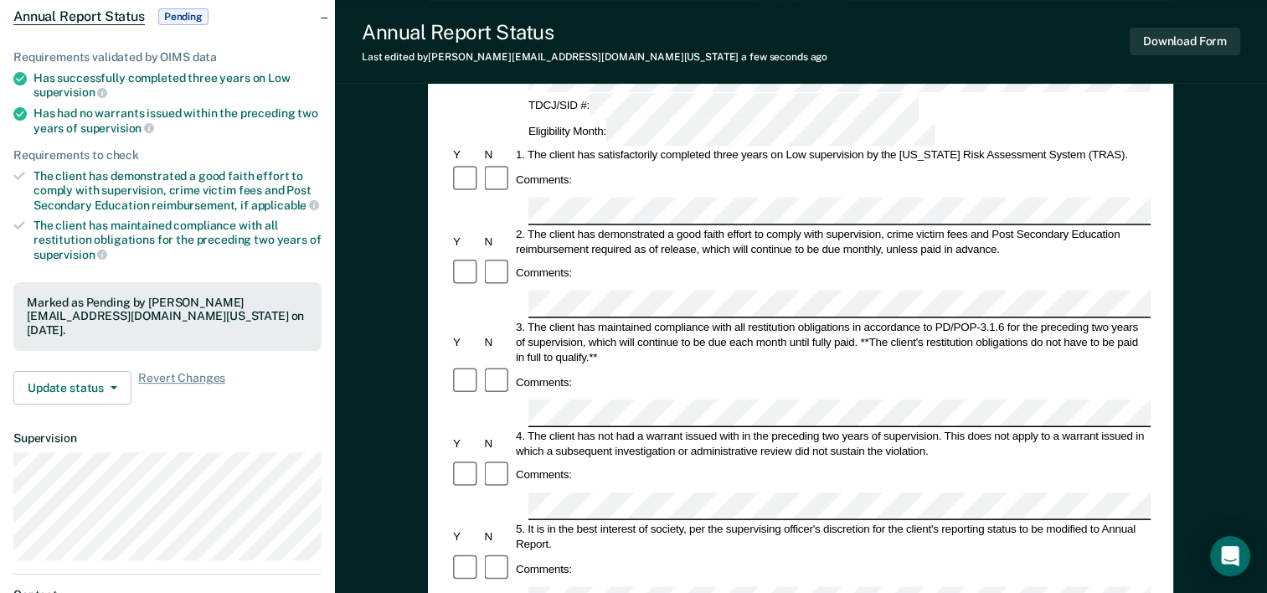
click at [737, 368] on form "Annual Reporting Checklist, Recommendation, and Determination Form Clients who …" at bounding box center [800, 584] width 700 height 1181
click at [1170, 40] on button "Download Form" at bounding box center [1184, 42] width 111 height 28
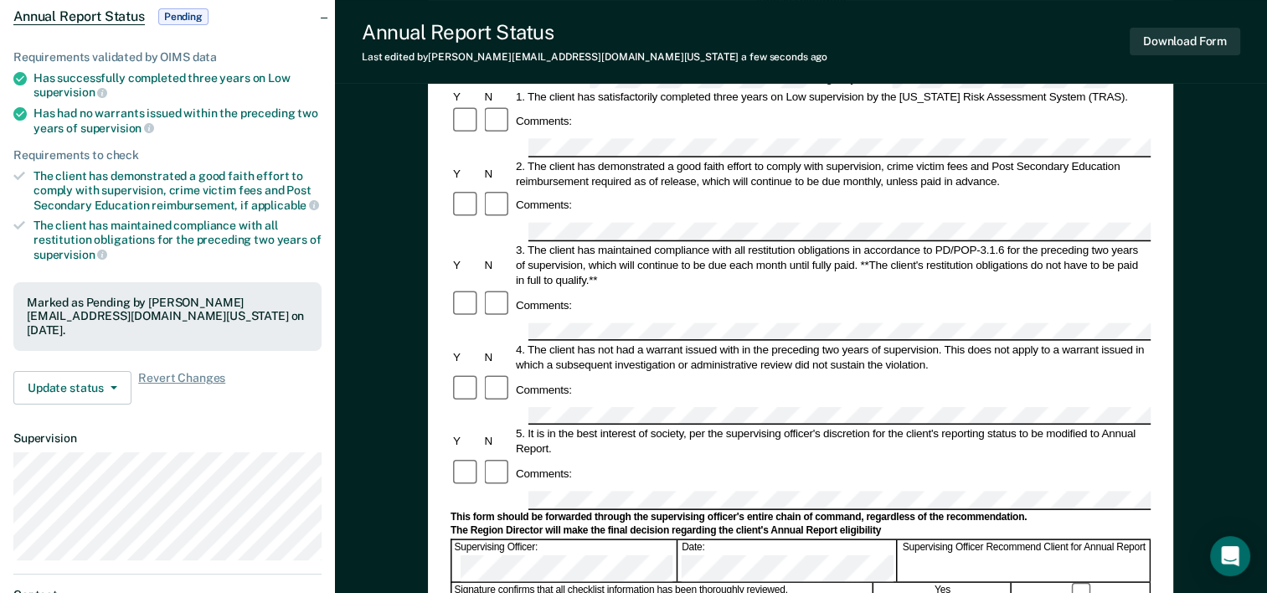
scroll to position [251, 0]
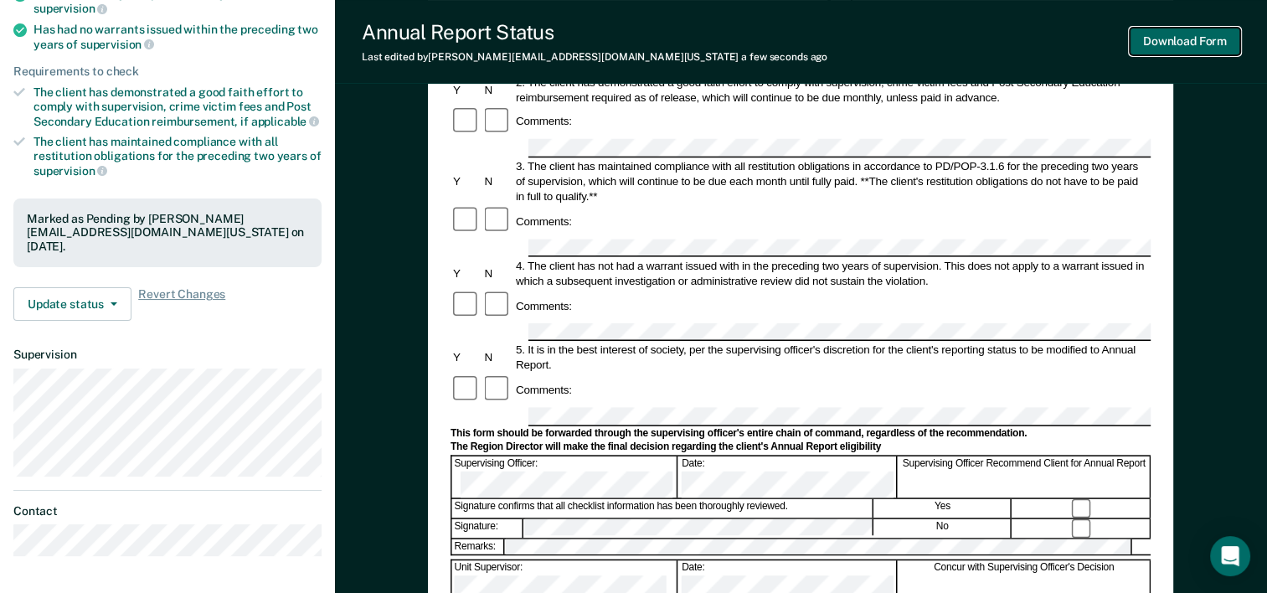
click at [1153, 38] on button "Download Form" at bounding box center [1184, 42] width 111 height 28
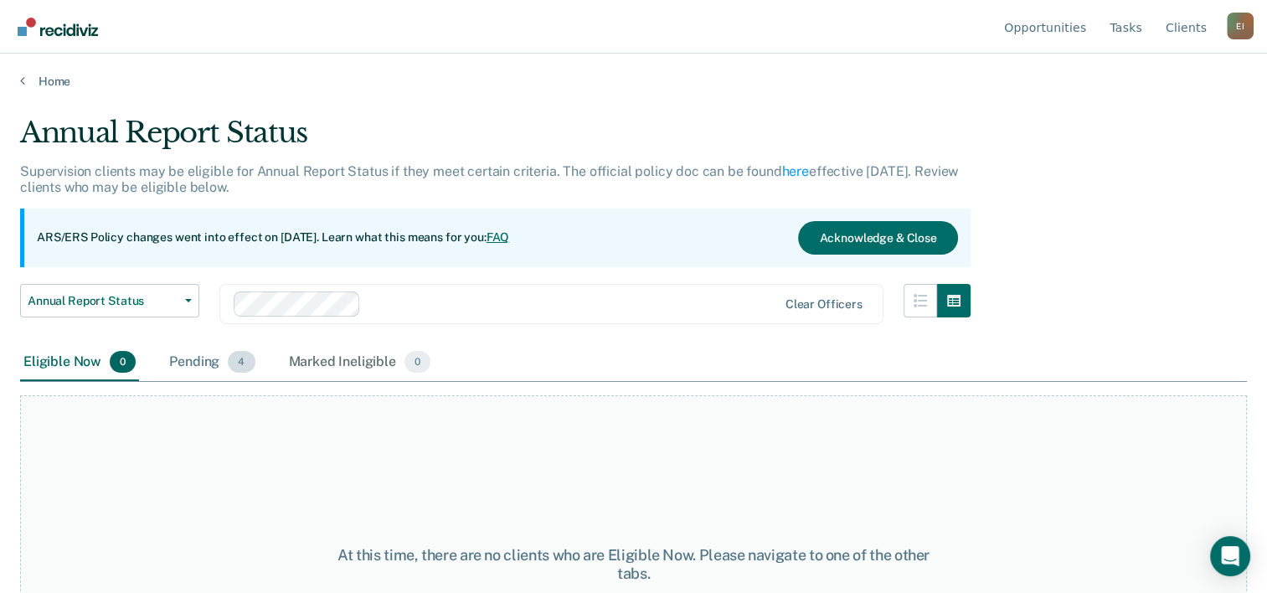
click at [188, 360] on div "Pending 4" at bounding box center [212, 362] width 92 height 37
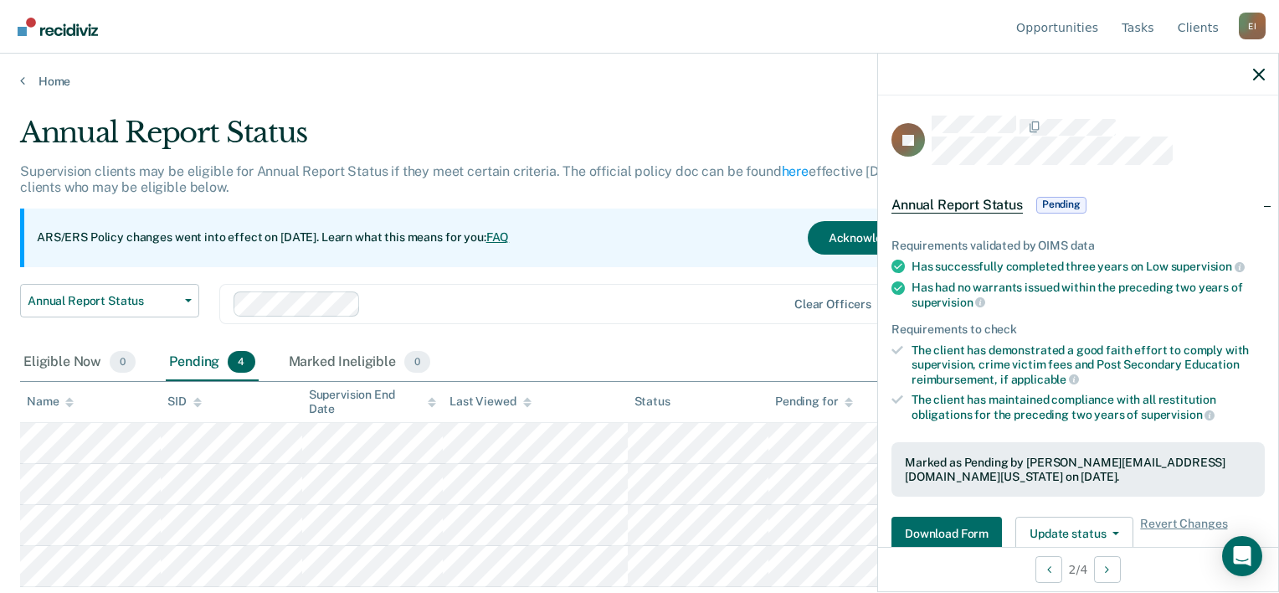
click at [703, 301] on div at bounding box center [577, 303] width 419 height 19
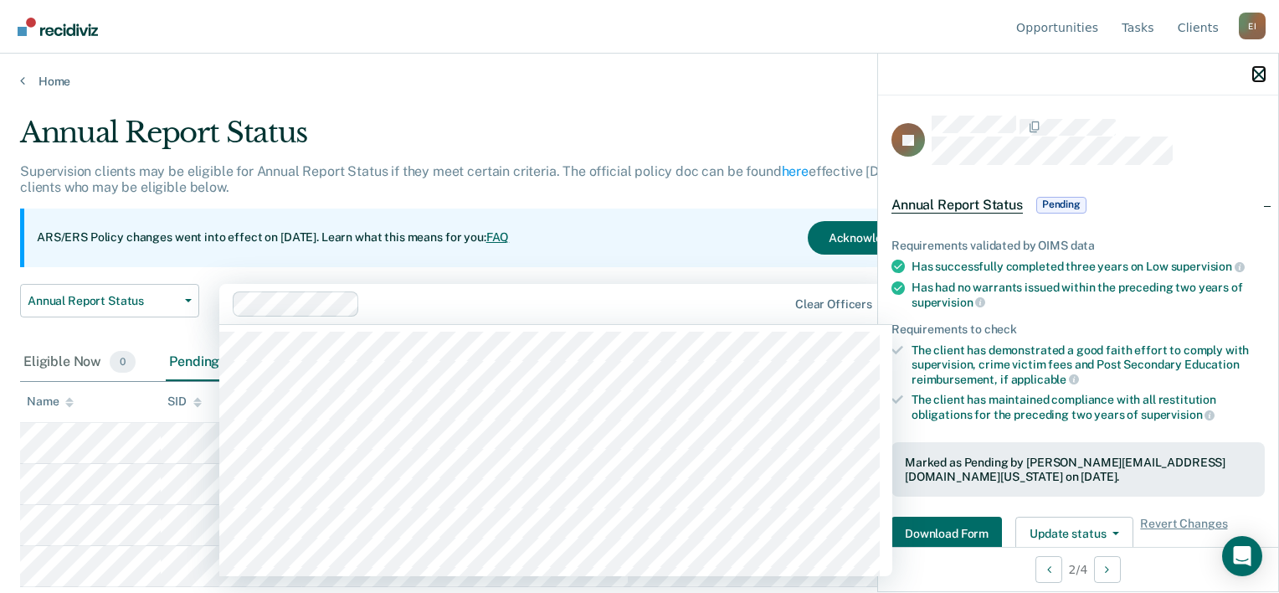
click at [1259, 69] on icon "button" at bounding box center [1259, 75] width 12 height 12
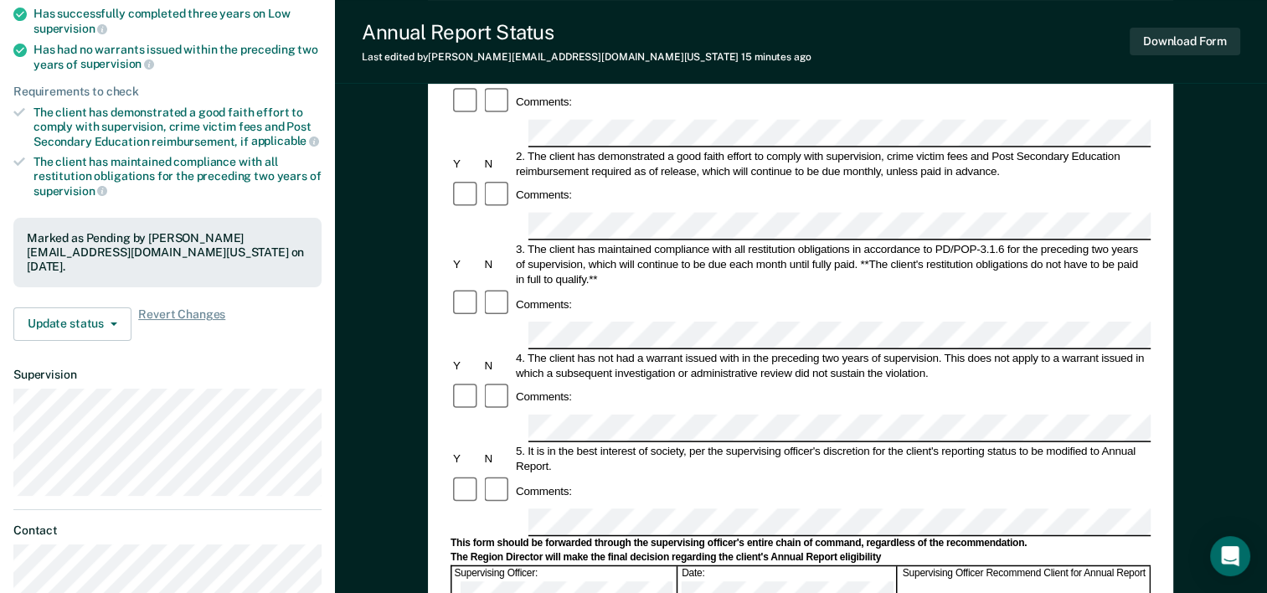
scroll to position [335, 0]
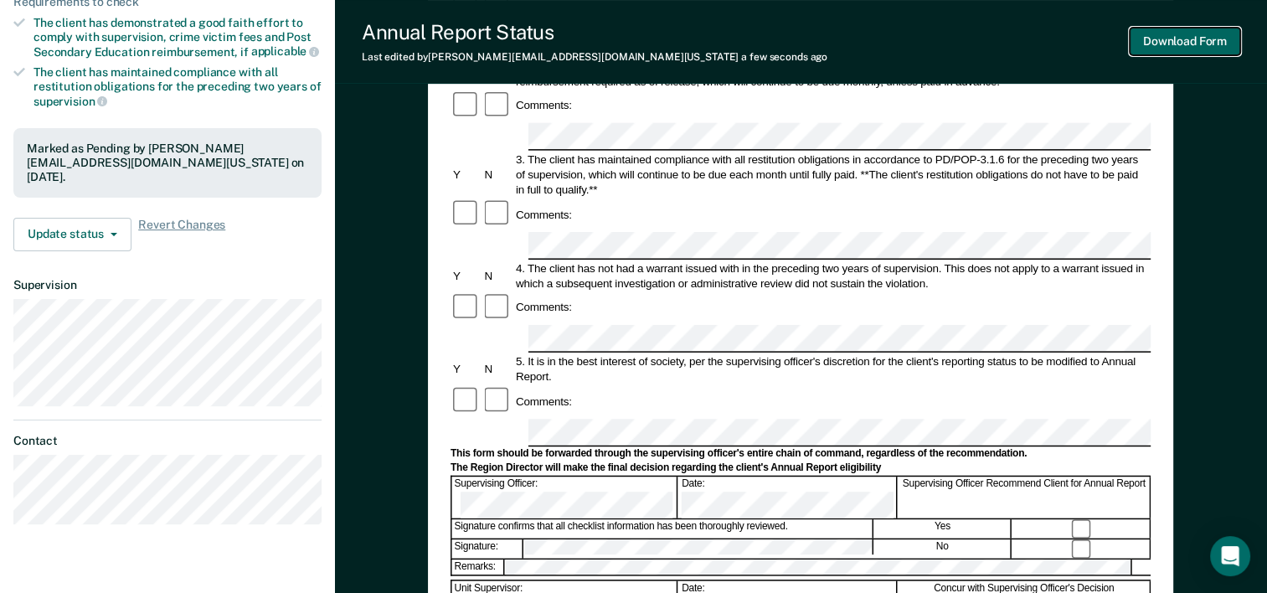
click at [1171, 35] on button "Download Form" at bounding box center [1184, 42] width 111 height 28
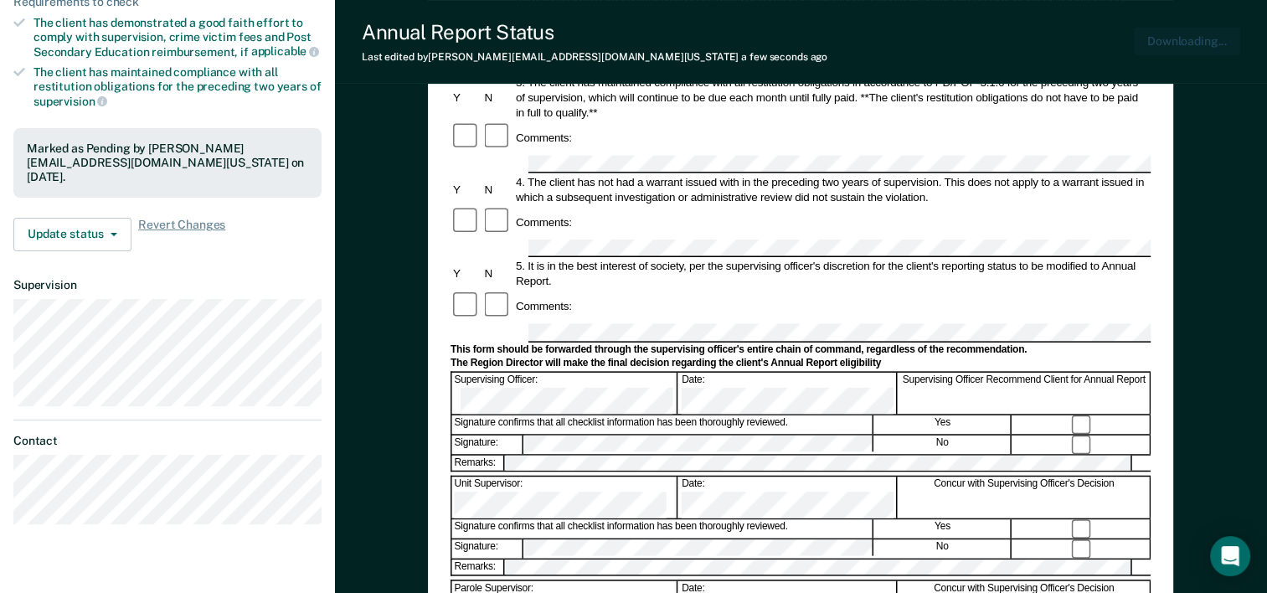
scroll to position [0, 0]
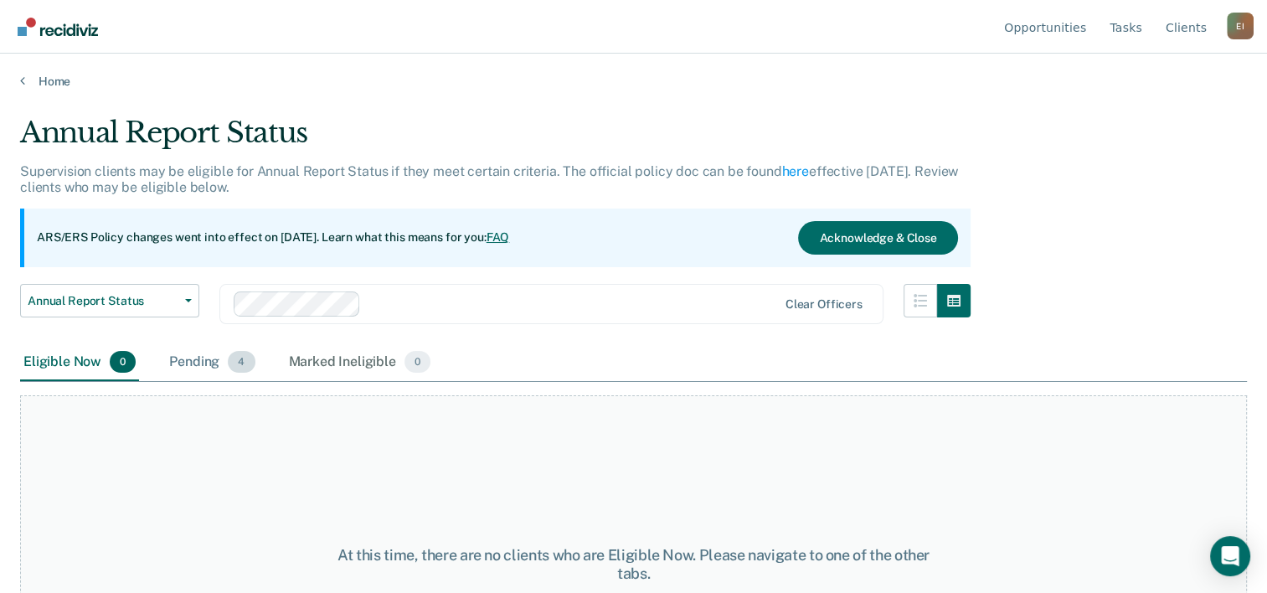
click at [198, 358] on div "Pending 4" at bounding box center [212, 362] width 92 height 37
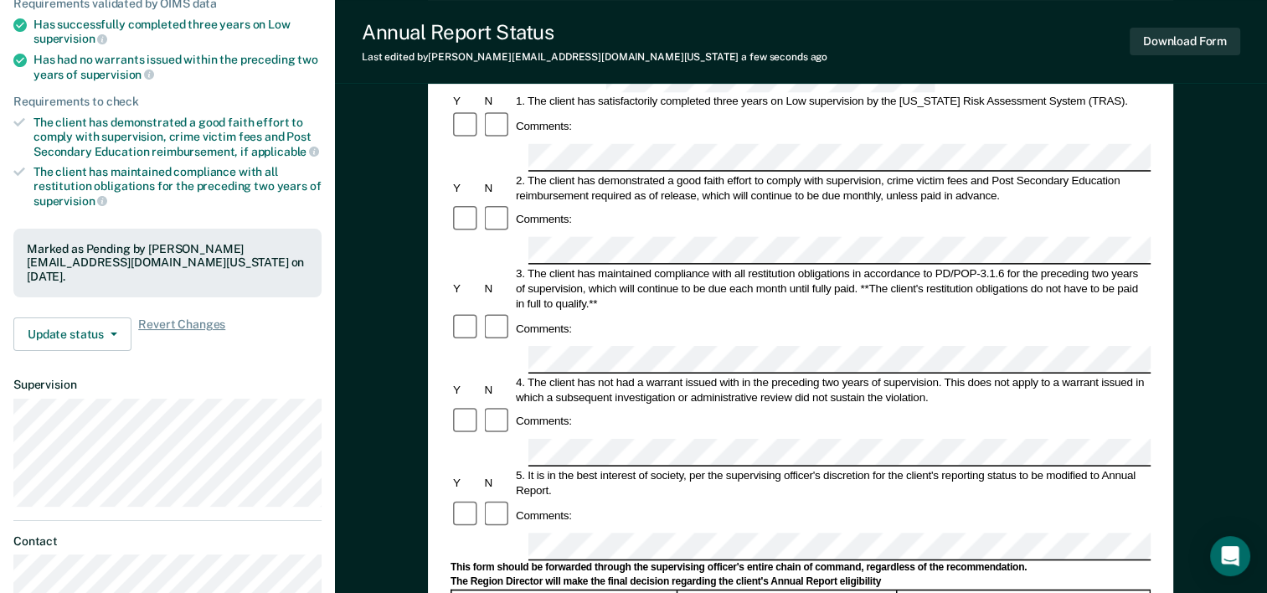
scroll to position [251, 0]
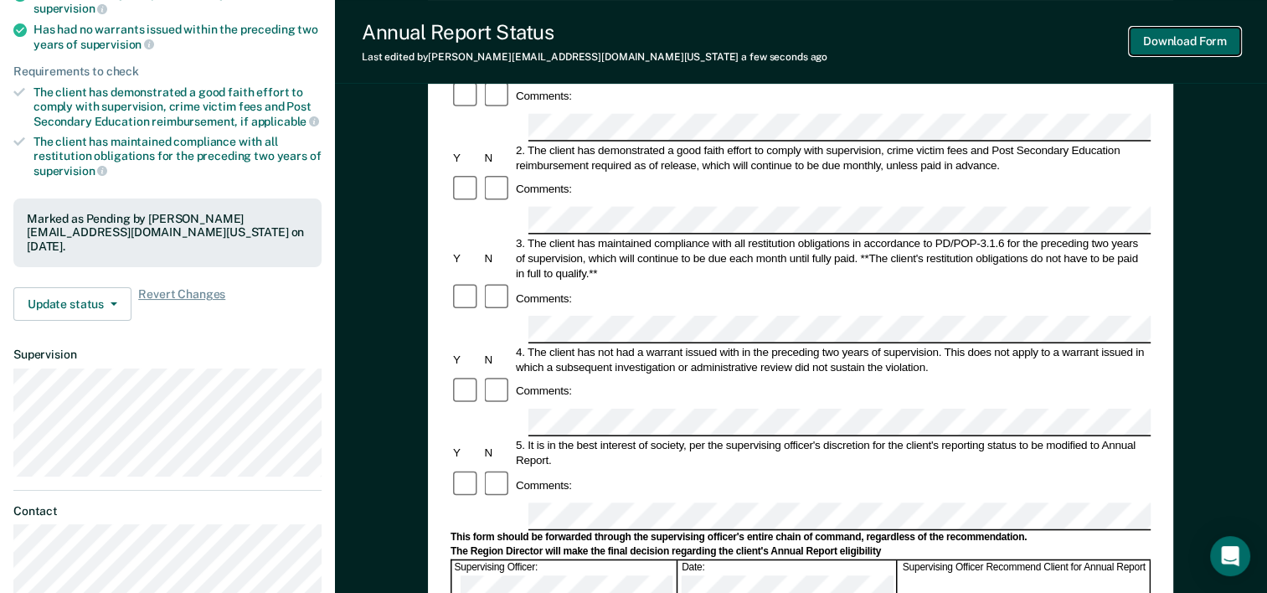
click at [1164, 40] on button "Download Form" at bounding box center [1184, 42] width 111 height 28
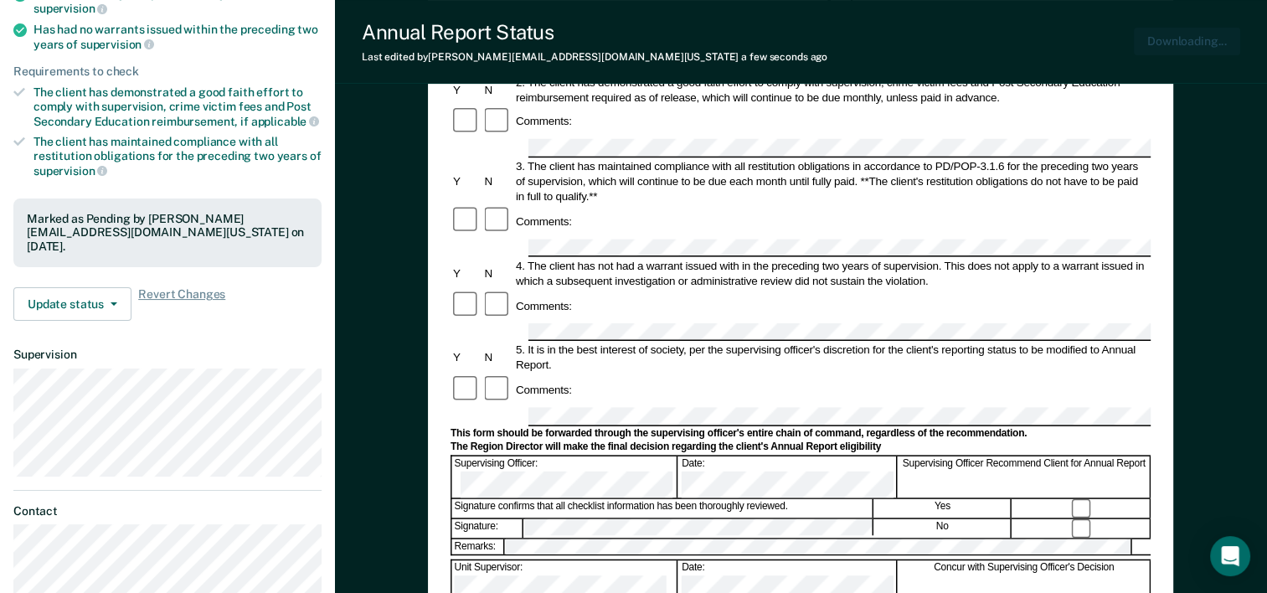
scroll to position [0, 0]
